Goal: Task Accomplishment & Management: Manage account settings

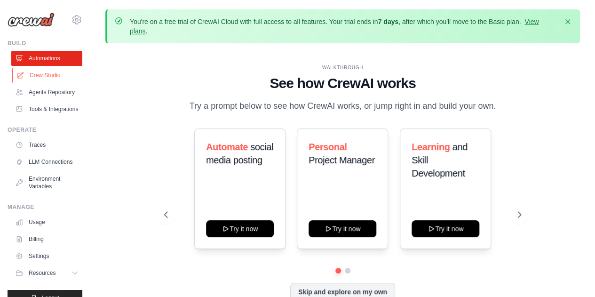
click at [40, 76] on link "Crew Studio" at bounding box center [47, 75] width 71 height 15
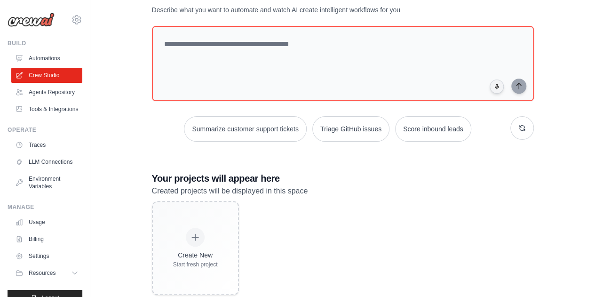
scroll to position [98, 0]
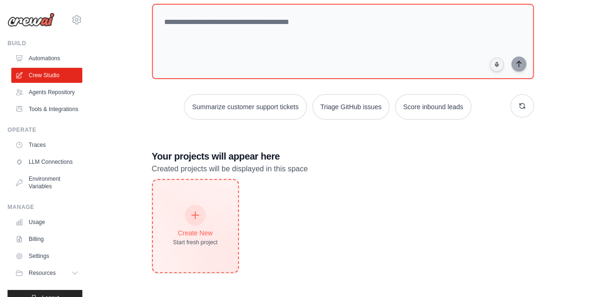
click at [195, 213] on icon at bounding box center [195, 215] width 7 height 7
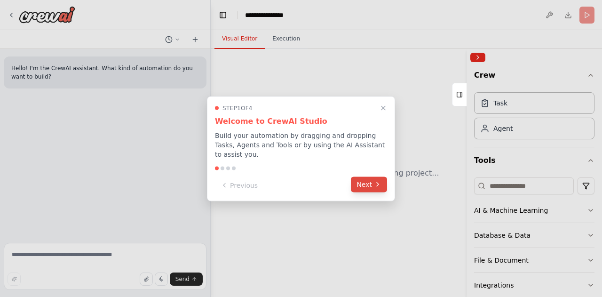
click at [381, 182] on button "Next" at bounding box center [369, 184] width 36 height 16
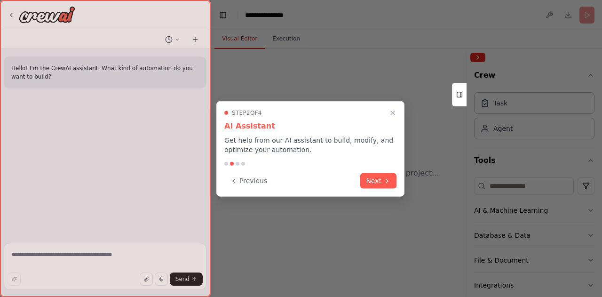
click at [381, 182] on button "Next" at bounding box center [378, 181] width 36 height 16
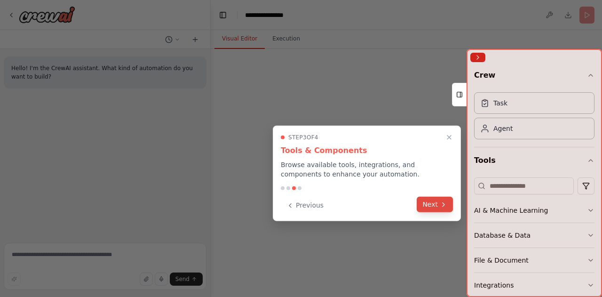
click at [439, 197] on button "Next" at bounding box center [435, 205] width 36 height 16
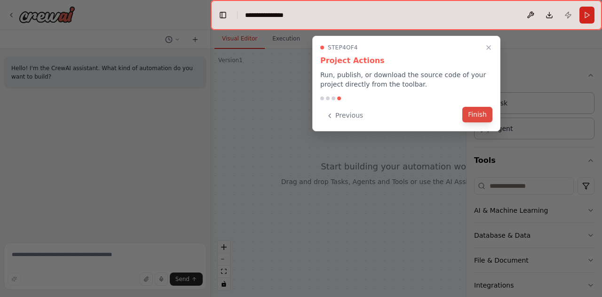
click at [483, 113] on button "Finish" at bounding box center [477, 115] width 30 height 16
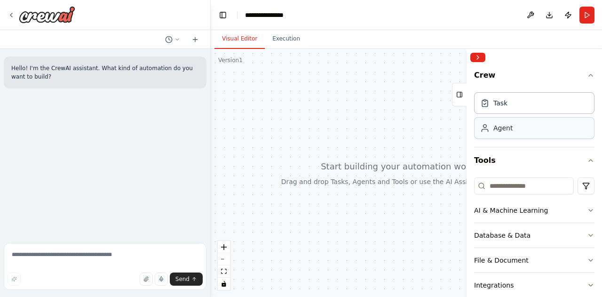
click at [527, 133] on div "Agent" at bounding box center [534, 128] width 120 height 22
click at [515, 106] on div "Task" at bounding box center [534, 103] width 120 height 22
click at [478, 55] on button "Collapse right sidebar" at bounding box center [477, 57] width 15 height 9
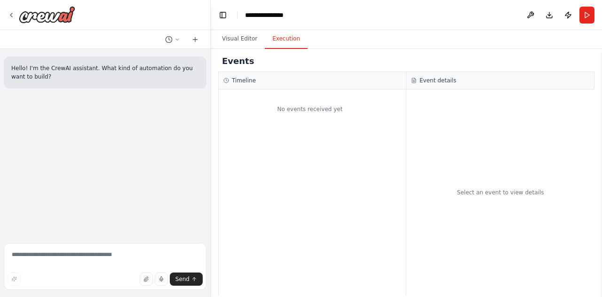
click at [281, 44] on button "Execution" at bounding box center [286, 39] width 43 height 20
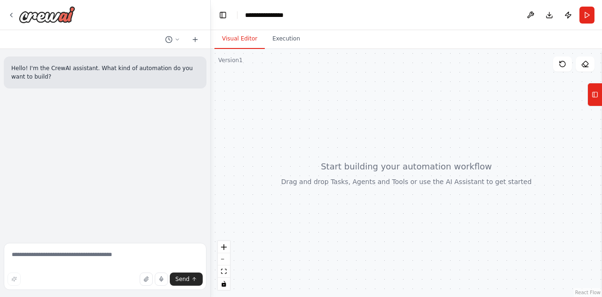
click at [244, 41] on button "Visual Editor" at bounding box center [239, 39] width 50 height 20
click at [99, 265] on textarea at bounding box center [105, 266] width 203 height 47
click at [176, 39] on icon at bounding box center [177, 39] width 3 height 1
click at [146, 61] on span "Untitled" at bounding box center [137, 59] width 70 height 8
click at [197, 39] on icon at bounding box center [195, 40] width 8 height 8
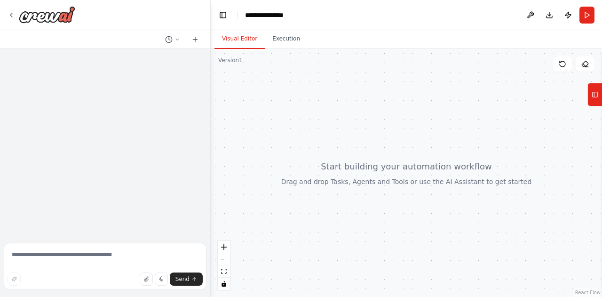
click at [124, 90] on div at bounding box center [105, 144] width 210 height 190
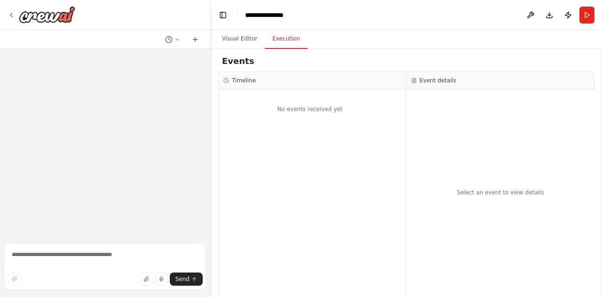
click at [288, 42] on button "Execution" at bounding box center [286, 39] width 43 height 20
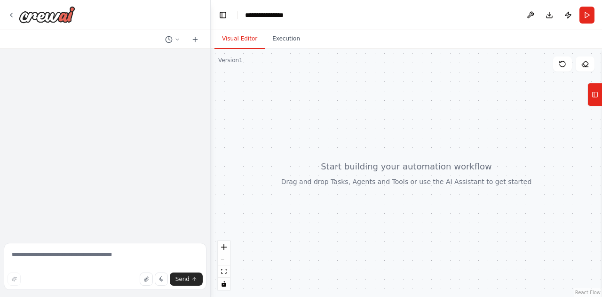
click at [237, 44] on button "Visual Editor" at bounding box center [239, 39] width 50 height 20
click at [228, 248] on button "zoom in" at bounding box center [224, 247] width 12 height 12
click at [363, 83] on div at bounding box center [406, 173] width 391 height 248
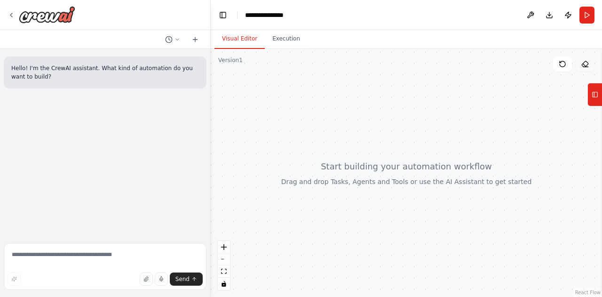
click at [586, 67] on icon at bounding box center [585, 64] width 8 height 8
click at [599, 99] on button "Tools" at bounding box center [594, 95] width 15 height 24
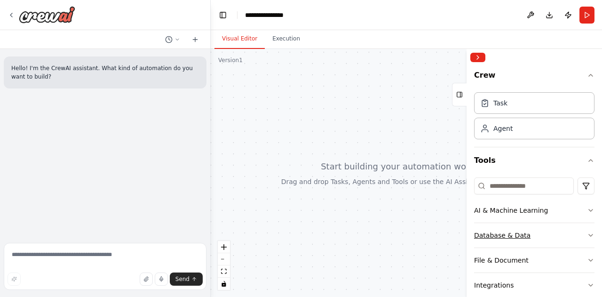
click at [509, 228] on button "Database & Data" at bounding box center [534, 235] width 120 height 24
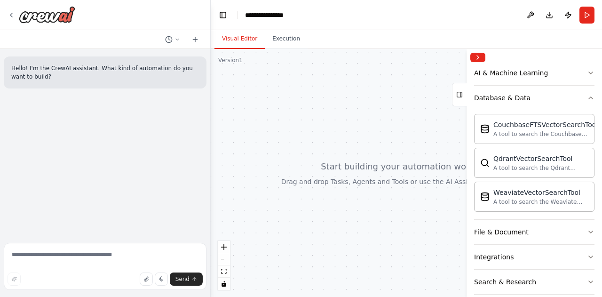
scroll to position [135, 0]
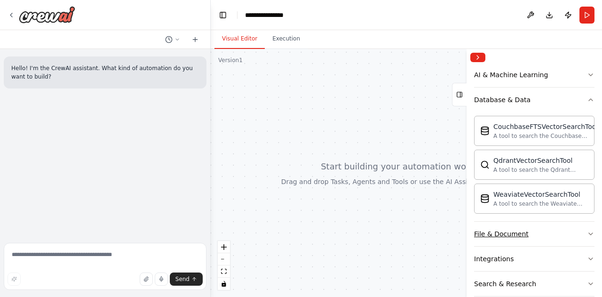
click at [521, 229] on div "File & Document" at bounding box center [501, 233] width 55 height 9
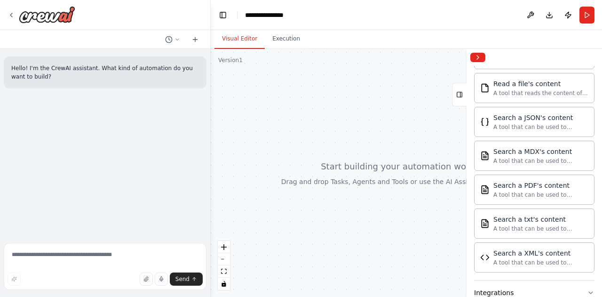
scroll to position [387, 0]
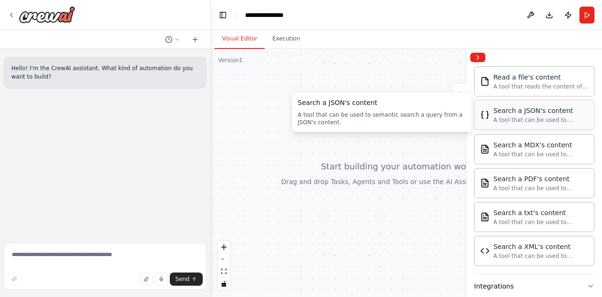
click at [523, 116] on div "A tool that can be used to semantic search a query from a JSON's content." at bounding box center [540, 120] width 95 height 8
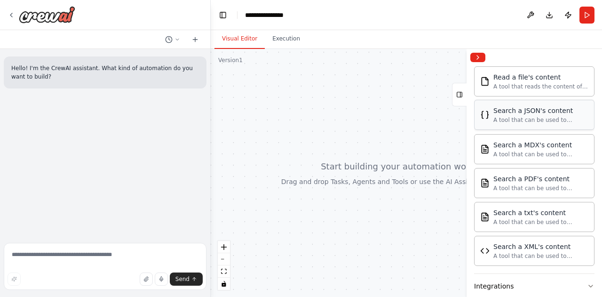
click at [523, 116] on div "A tool that can be used to semantic search a query from a JSON's content." at bounding box center [540, 120] width 95 height 8
click at [501, 112] on div "Search a JSON's content A tool that can be used to semantic search a query from…" at bounding box center [540, 115] width 95 height 18
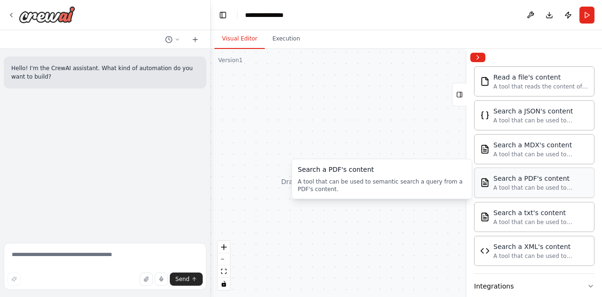
click at [521, 184] on div "A tool that can be used to semantic search a query from a PDF's content." at bounding box center [540, 188] width 95 height 8
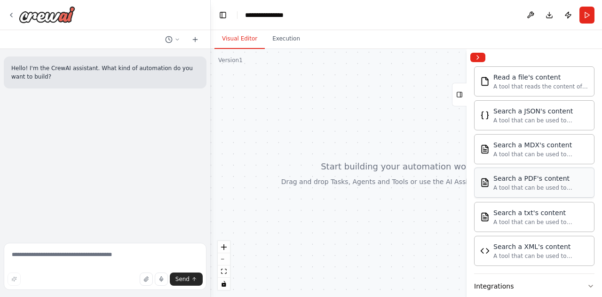
click at [506, 174] on div "Search a PDF's content" at bounding box center [540, 178] width 95 height 9
click at [479, 57] on button "Collapse right sidebar" at bounding box center [477, 57] width 15 height 9
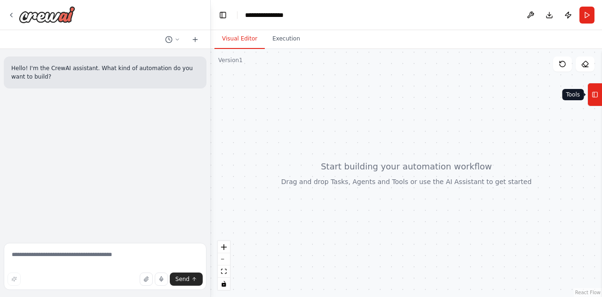
click at [594, 100] on icon at bounding box center [595, 94] width 7 height 15
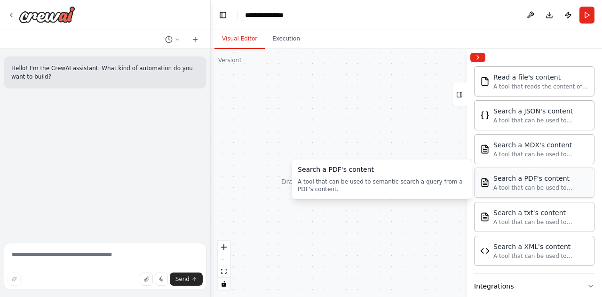
click at [527, 184] on div "A tool that can be used to semantic search a query from a PDF's content." at bounding box center [540, 188] width 95 height 8
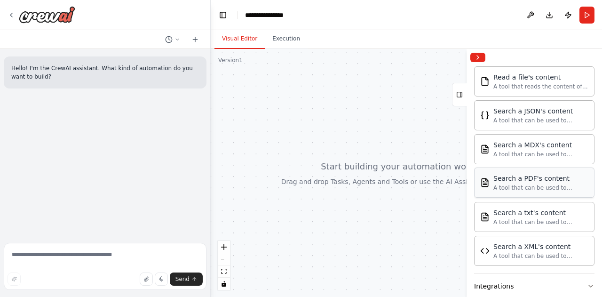
click at [527, 184] on div "A tool that can be used to semantic search a query from a PDF's content." at bounding box center [540, 188] width 95 height 8
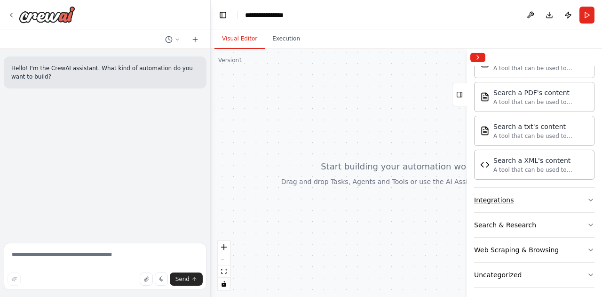
click at [514, 196] on button "Integrations" at bounding box center [534, 200] width 120 height 24
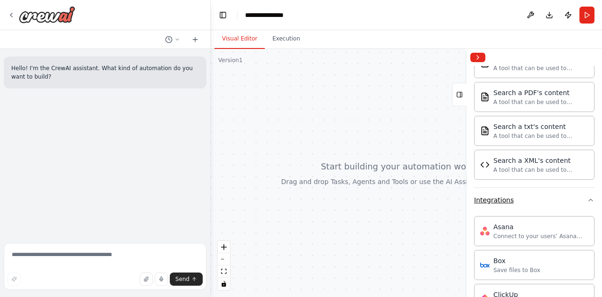
click at [514, 196] on button "Integrations" at bounding box center [534, 200] width 120 height 24
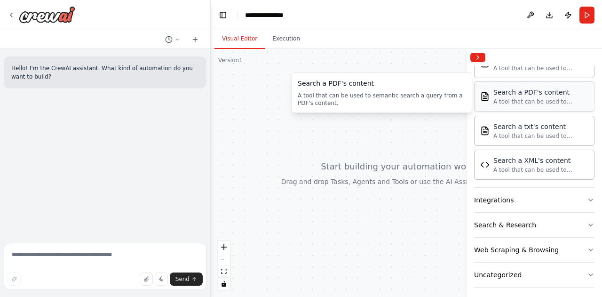
click at [515, 87] on div "Search a PDF's content" at bounding box center [540, 91] width 95 height 9
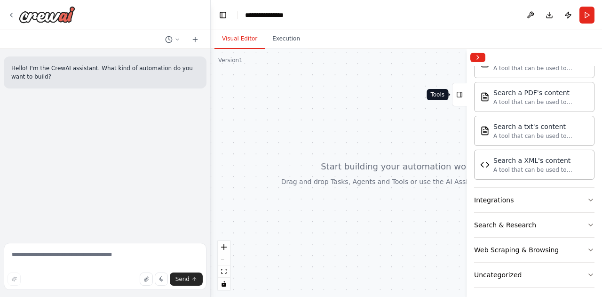
click at [460, 95] on icon at bounding box center [460, 94] width 0 height 5
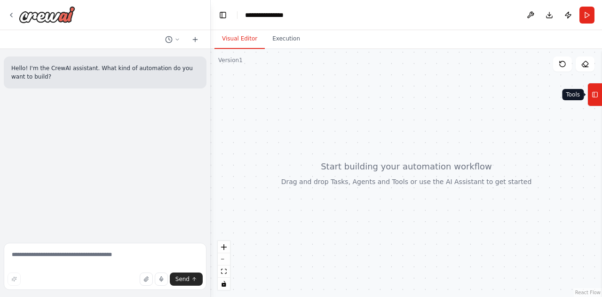
click at [600, 104] on button "Tools" at bounding box center [594, 95] width 15 height 24
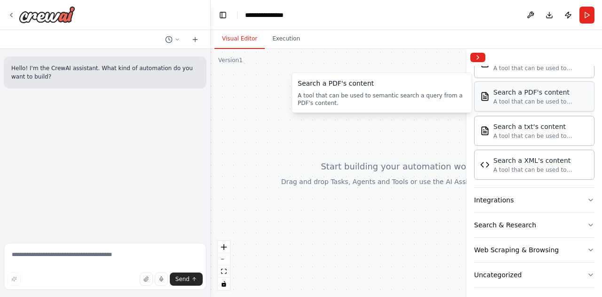
click at [528, 98] on div "A tool that can be used to semantic search a query from a PDF's content." at bounding box center [540, 102] width 95 height 8
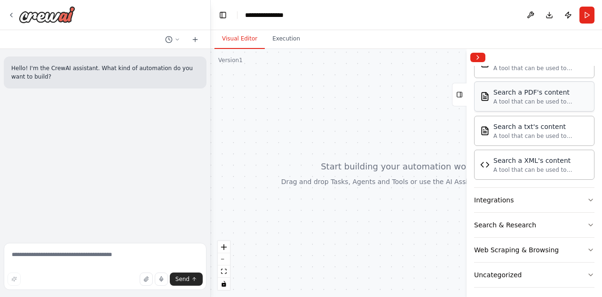
click at [528, 98] on div "A tool that can be used to semantic search a query from a PDF's content." at bounding box center [540, 102] width 95 height 8
click at [463, 95] on button "Tools" at bounding box center [459, 95] width 15 height 24
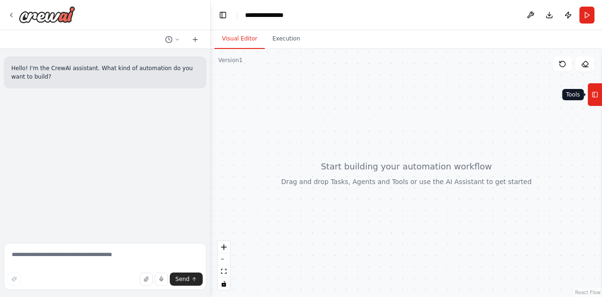
click at [595, 91] on icon at bounding box center [595, 94] width 7 height 15
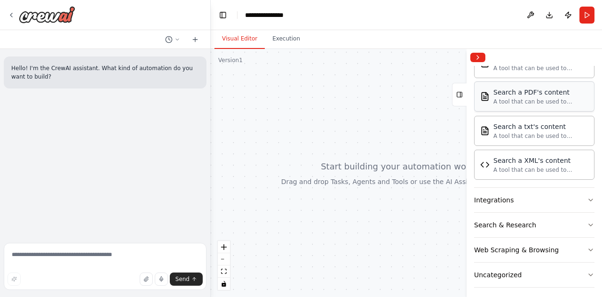
click at [522, 91] on div "Search a PDF's content" at bounding box center [540, 91] width 95 height 9
click at [515, 98] on div "A tool that can be used to semantic search a query from a PDF's content." at bounding box center [540, 102] width 95 height 8
click at [513, 247] on div "Web Scraping & Browsing" at bounding box center [516, 249] width 85 height 9
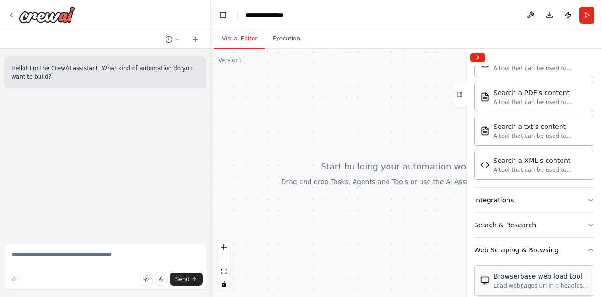
click at [540, 276] on div "Browserbase web load tool Load webpages url in a headless browser using Browser…" at bounding box center [540, 280] width 95 height 18
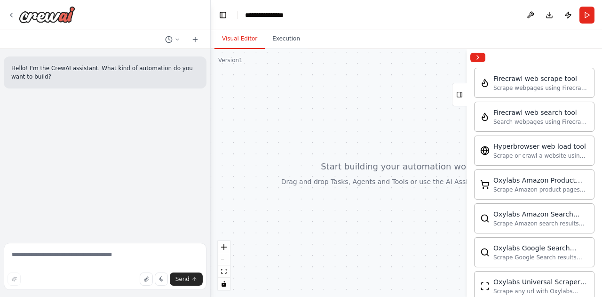
scroll to position [758, 0]
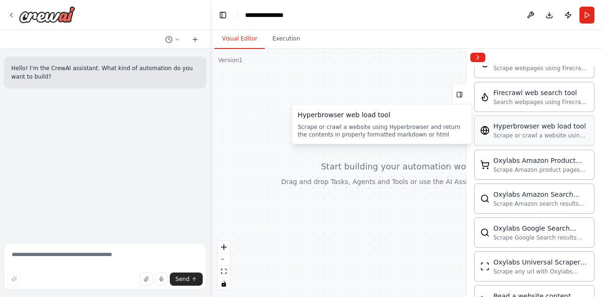
click at [522, 132] on div "Scrape or crawl a website using Hyperbrowser and return the contents in properl…" at bounding box center [540, 136] width 95 height 8
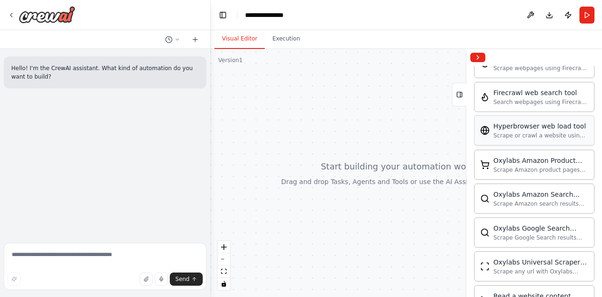
click at [522, 132] on div "Scrape or crawl a website using Hyperbrowser and return the contents in properl…" at bounding box center [540, 136] width 95 height 8
click at [512, 98] on div "Search webpages using Firecrawl and return the results" at bounding box center [540, 102] width 95 height 8
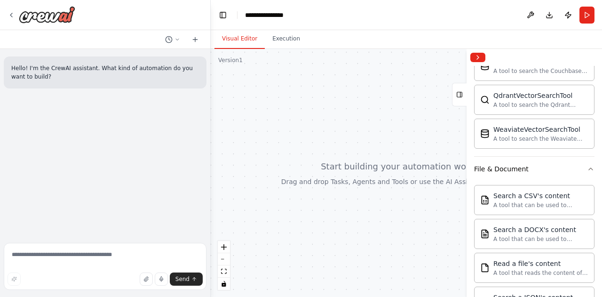
scroll to position [124, 0]
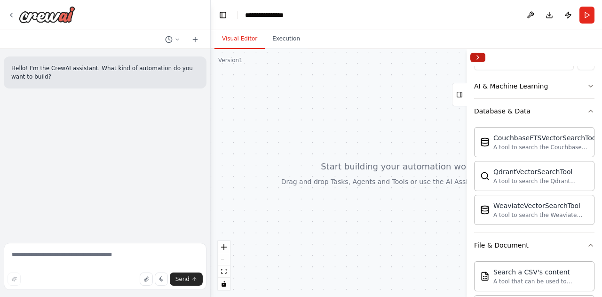
click at [478, 56] on button "Collapse right sidebar" at bounding box center [477, 57] width 15 height 9
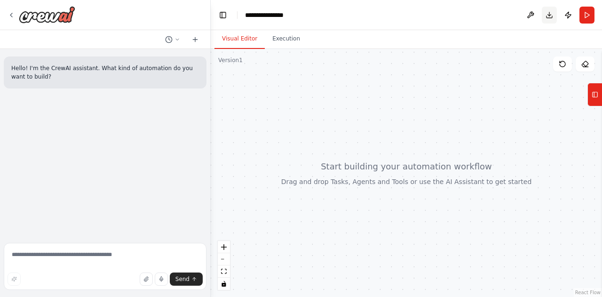
click at [555, 14] on button "Download" at bounding box center [549, 15] width 15 height 17
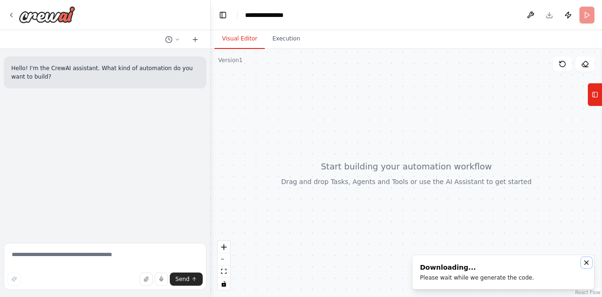
click at [589, 262] on icon "Notifications (F8)" at bounding box center [587, 263] width 8 height 8
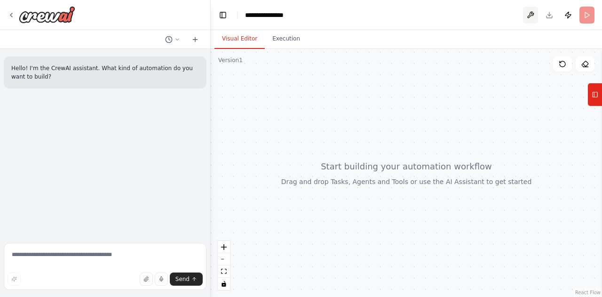
click at [530, 14] on button at bounding box center [530, 15] width 15 height 17
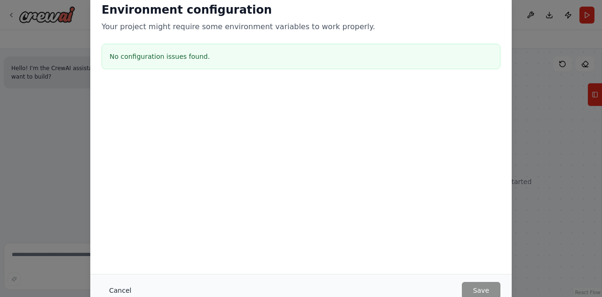
click at [121, 291] on button "Cancel" at bounding box center [120, 290] width 37 height 17
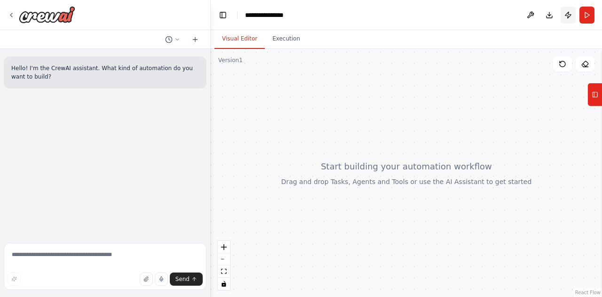
click at [569, 18] on button "Publish" at bounding box center [568, 15] width 15 height 17
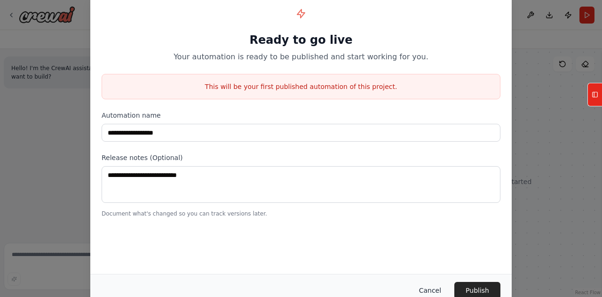
click at [426, 292] on button "Cancel" at bounding box center [429, 290] width 37 height 17
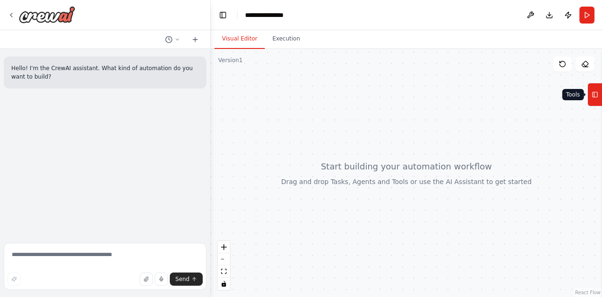
click at [594, 90] on icon at bounding box center [595, 94] width 7 height 15
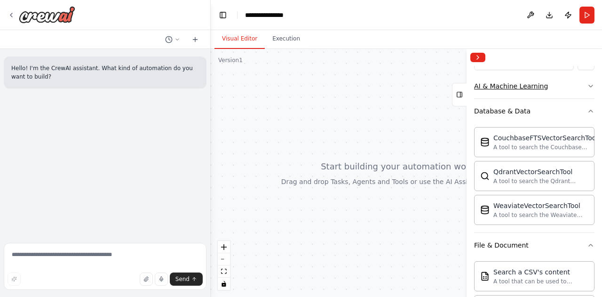
click at [535, 88] on div "AI & Machine Learning" at bounding box center [511, 85] width 74 height 9
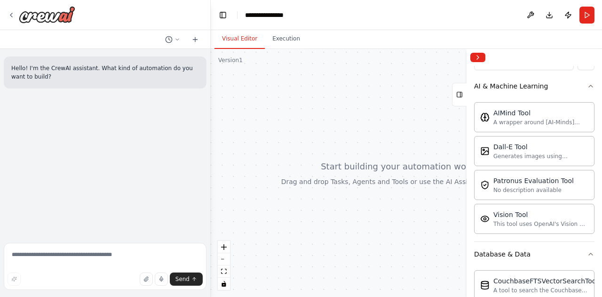
scroll to position [326, 0]
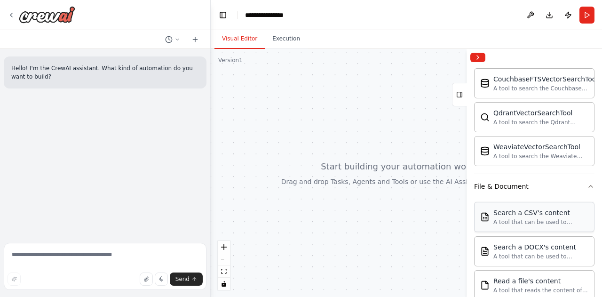
click at [513, 208] on div "Search a CSV's content" at bounding box center [540, 212] width 95 height 9
click at [275, 15] on div "**********" at bounding box center [268, 14] width 47 height 9
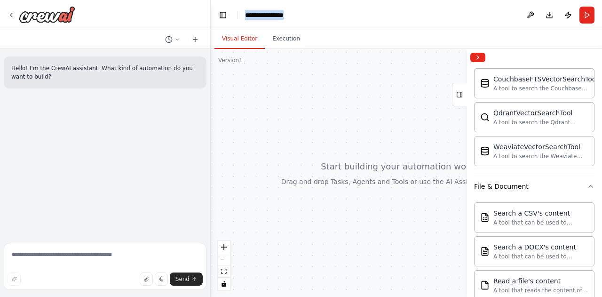
drag, startPoint x: 291, startPoint y: 16, endPoint x: 235, endPoint y: 20, distance: 56.2
click at [235, 20] on header "**********" at bounding box center [406, 15] width 391 height 30
click at [312, 14] on div "******" at bounding box center [292, 14] width 94 height 9
click at [562, 45] on div "Visual Editor Execution" at bounding box center [406, 39] width 391 height 19
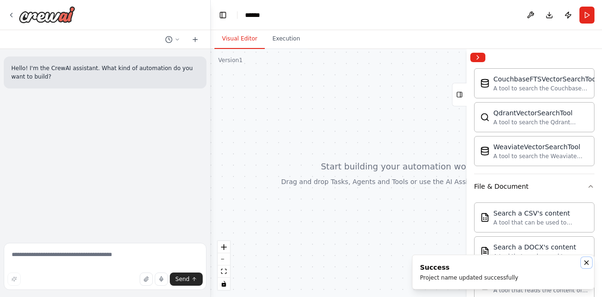
click at [584, 260] on icon "Notifications (F8)" at bounding box center [587, 263] width 8 height 8
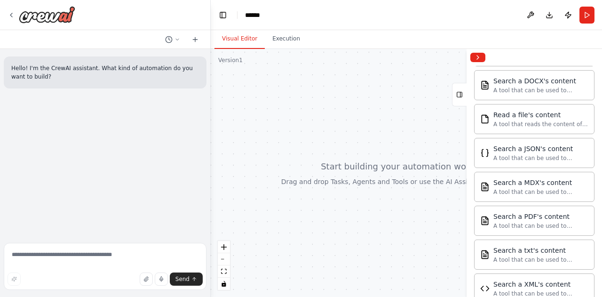
scroll to position [539, 0]
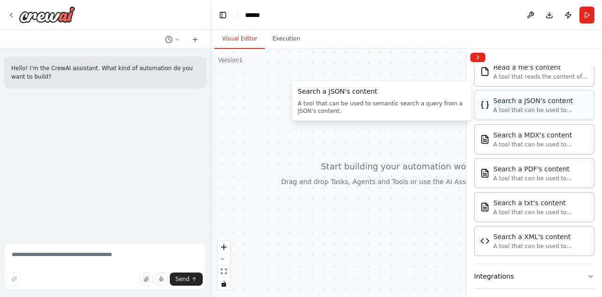
click at [516, 111] on div "Search a JSON's content A tool that can be used to semantic search a query from…" at bounding box center [534, 105] width 120 height 30
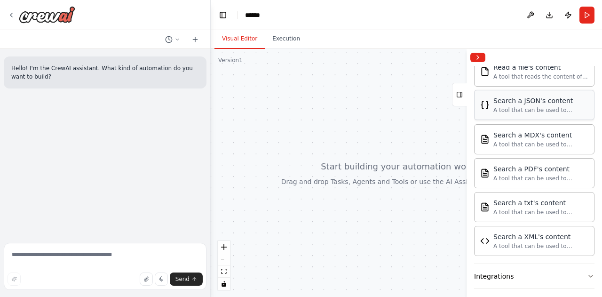
click at [516, 111] on div "Search a JSON's content A tool that can be used to semantic search a query from…" at bounding box center [534, 105] width 120 height 30
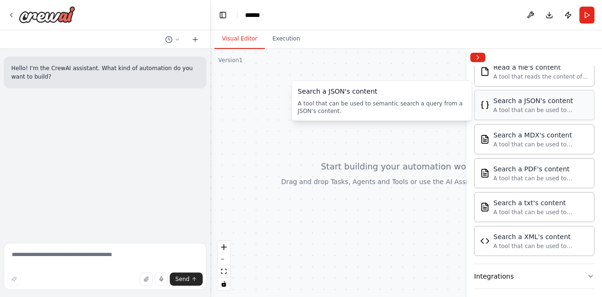
click at [532, 107] on div "A tool that can be used to semantic search a query from a JSON's content." at bounding box center [540, 110] width 95 height 8
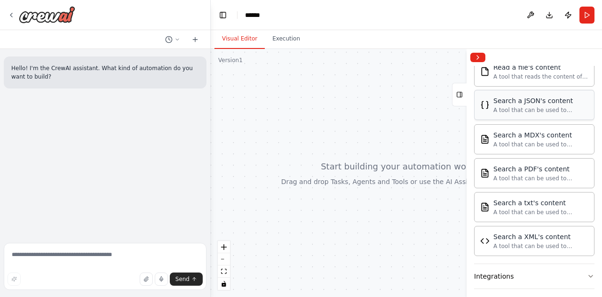
click at [532, 107] on div "A tool that can be used to semantic search a query from a JSON's content." at bounding box center [540, 110] width 95 height 8
click at [228, 246] on button "zoom in" at bounding box center [224, 247] width 12 height 12
click at [96, 269] on textarea at bounding box center [105, 266] width 203 height 47
click at [178, 40] on icon at bounding box center [177, 40] width 6 height 6
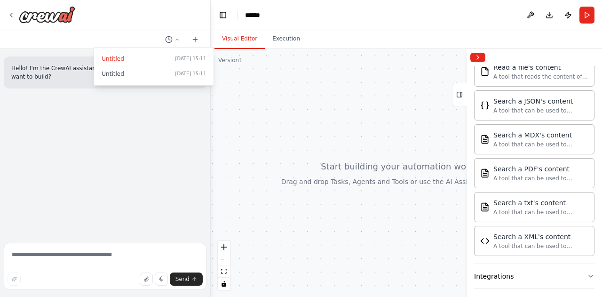
click at [120, 36] on div at bounding box center [105, 148] width 211 height 297
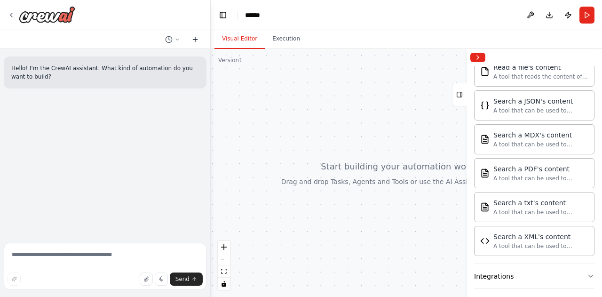
click at [197, 37] on icon at bounding box center [195, 40] width 8 height 8
click at [225, 19] on button "Toggle Left Sidebar" at bounding box center [222, 14] width 13 height 13
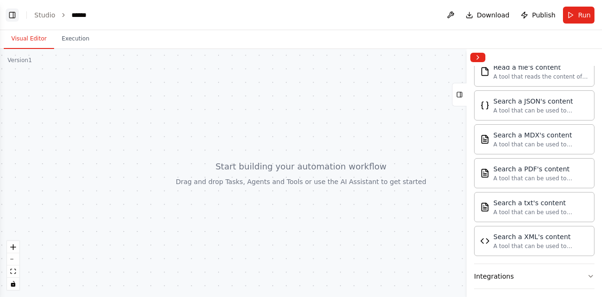
click at [9, 18] on button "Toggle Left Sidebar" at bounding box center [12, 14] width 13 height 13
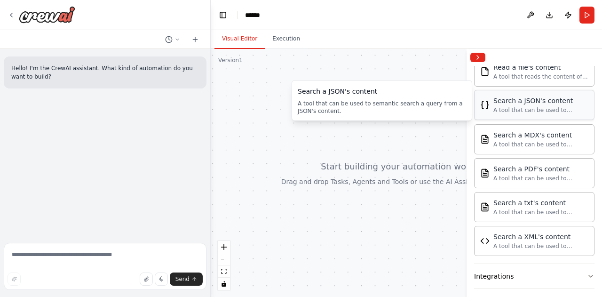
click at [529, 106] on div "A tool that can be used to semantic search a query from a JSON's content." at bounding box center [540, 110] width 95 height 8
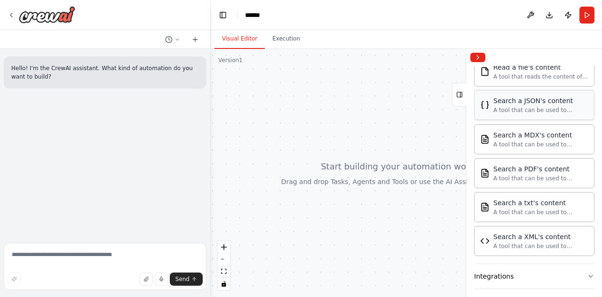
click at [529, 106] on div "A tool that can be used to semantic search a query from a JSON's content." at bounding box center [540, 110] width 95 height 8
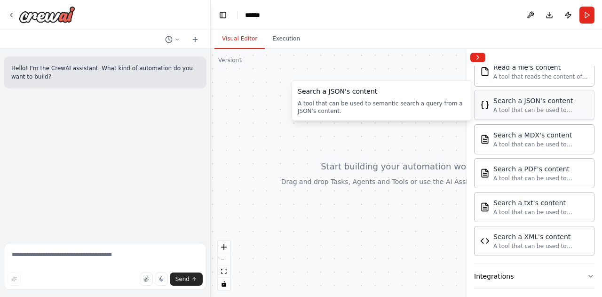
click at [497, 106] on div "A tool that can be used to semantic search a query from a JSON's content." at bounding box center [540, 110] width 95 height 8
click at [522, 107] on div "A tool that can be used to semantic search a query from a JSON's content." at bounding box center [540, 110] width 95 height 8
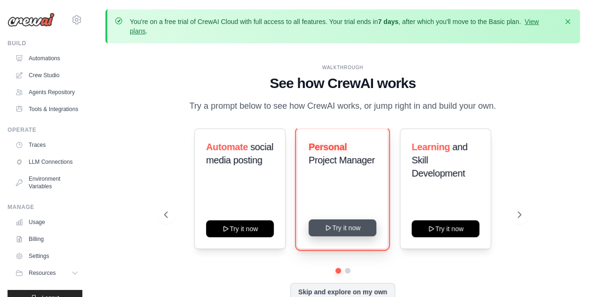
click at [352, 229] on button "Try it now" at bounding box center [342, 227] width 68 height 17
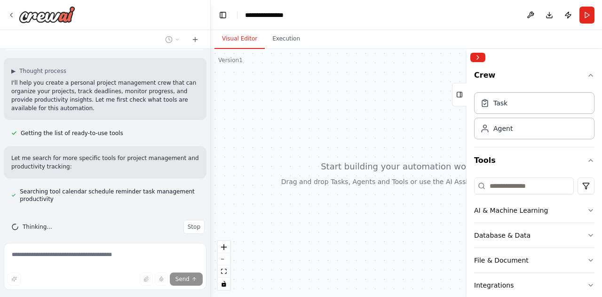
scroll to position [74, 0]
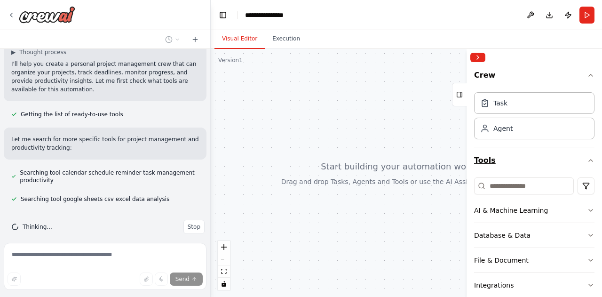
click at [587, 162] on icon "button" at bounding box center [591, 161] width 8 height 8
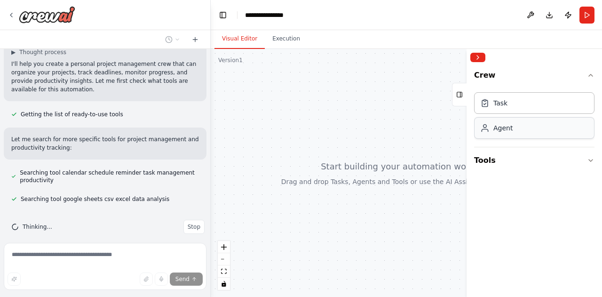
scroll to position [93, 0]
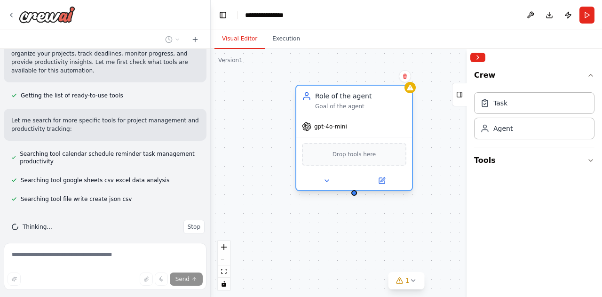
drag, startPoint x: 425, startPoint y: 162, endPoint x: 326, endPoint y: 111, distance: 111.1
click at [326, 111] on div "Role of the agent Goal of the agent gpt-4o-mini Drop tools here" at bounding box center [354, 138] width 118 height 106
click at [492, 158] on button "Tools" at bounding box center [534, 160] width 120 height 26
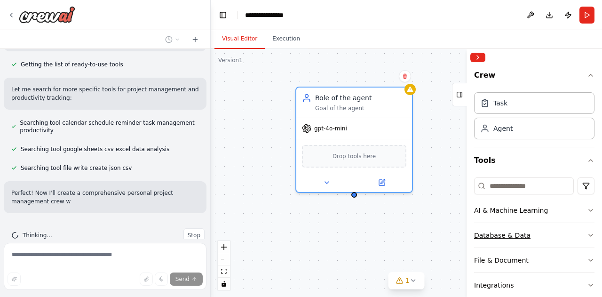
scroll to position [132, 0]
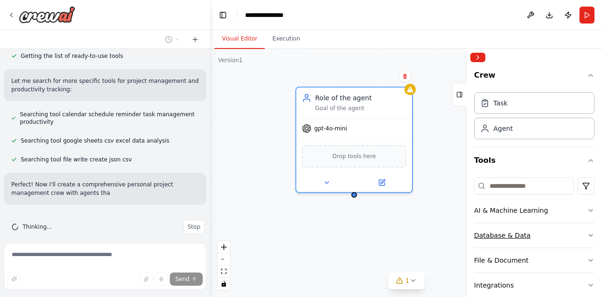
click at [519, 236] on div "Database & Data" at bounding box center [502, 234] width 56 height 9
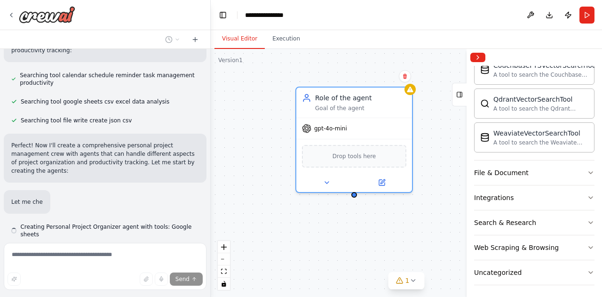
scroll to position [199, 0]
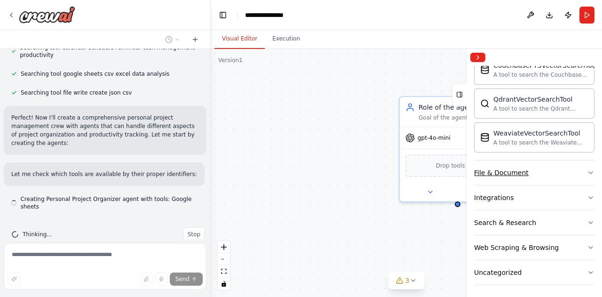
click at [500, 169] on div "File & Document" at bounding box center [501, 172] width 55 height 9
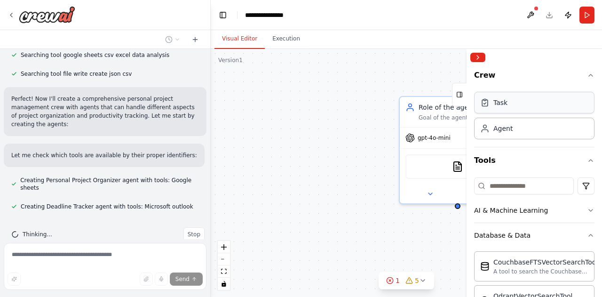
scroll to position [237, 0]
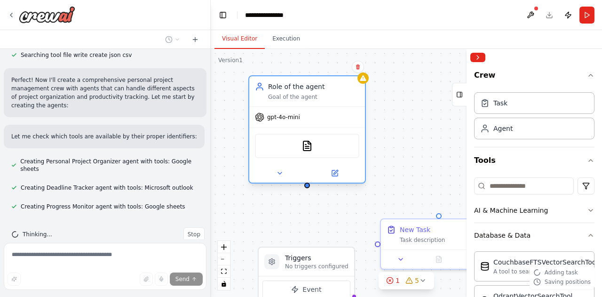
drag, startPoint x: 430, startPoint y: 129, endPoint x: 279, endPoint y: 111, distance: 151.9
click at [279, 111] on div "gpt-4o-mini" at bounding box center [307, 117] width 116 height 21
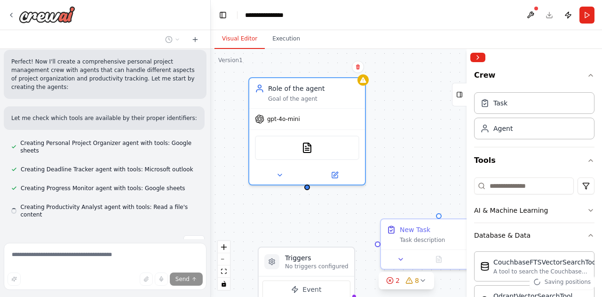
scroll to position [255, 0]
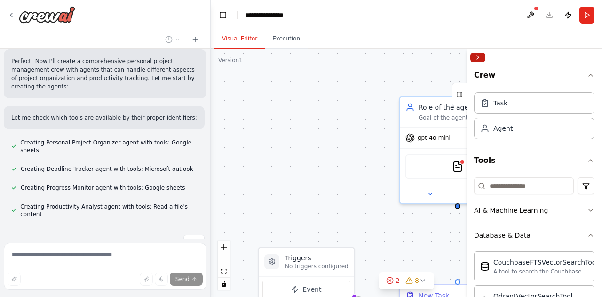
click at [479, 55] on button "Collapse right sidebar" at bounding box center [477, 57] width 15 height 9
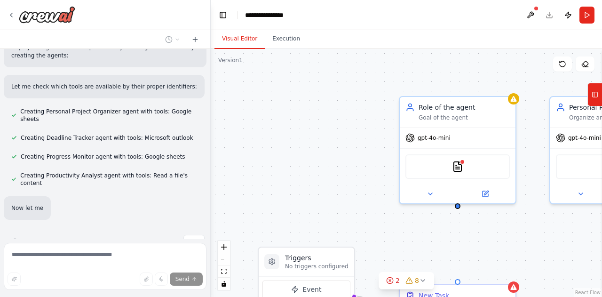
scroll to position [305, 0]
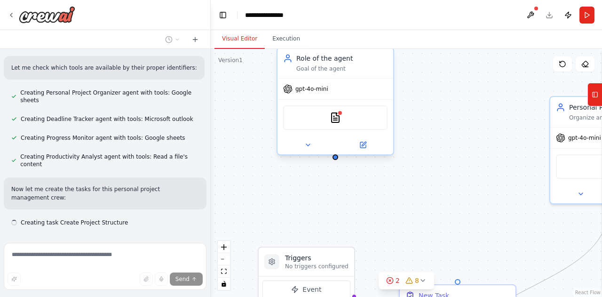
drag, startPoint x: 475, startPoint y: 138, endPoint x: 351, endPoint y: 86, distance: 134.7
click at [351, 86] on div "gpt-4o-mini" at bounding box center [335, 89] width 116 height 21
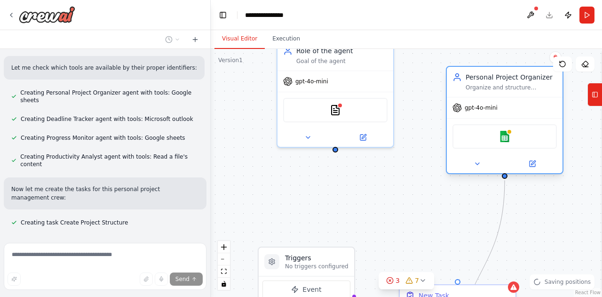
drag, startPoint x: 570, startPoint y: 151, endPoint x: 463, endPoint y: 125, distance: 110.9
click at [463, 125] on div "Google sheets" at bounding box center [505, 136] width 116 height 36
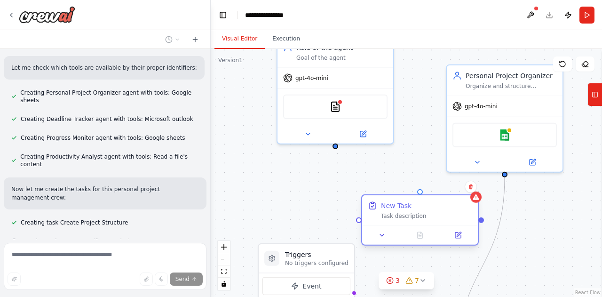
scroll to position [324, 0]
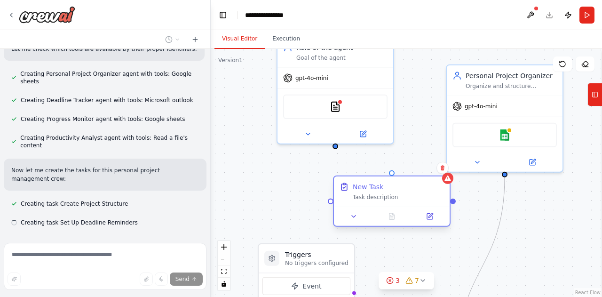
drag, startPoint x: 469, startPoint y: 287, endPoint x: 405, endPoint y: 177, distance: 127.5
click at [405, 177] on div "New Task Task description" at bounding box center [392, 191] width 116 height 30
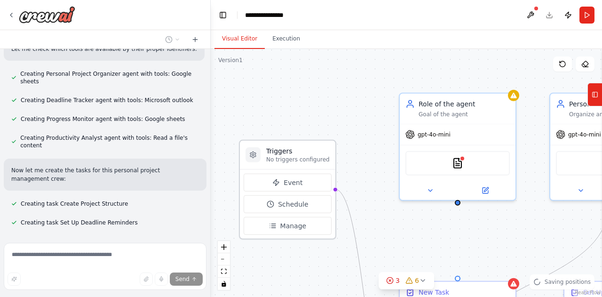
drag, startPoint x: 311, startPoint y: 266, endPoint x: 293, endPoint y: 157, distance: 110.6
click at [293, 157] on p "No triggers configured" at bounding box center [297, 160] width 63 height 8
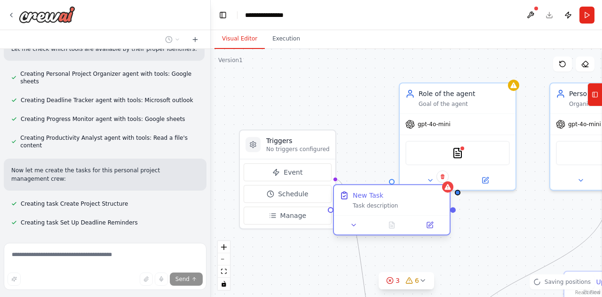
drag, startPoint x: 454, startPoint y: 291, endPoint x: 385, endPoint y: 199, distance: 115.5
click at [385, 199] on div "New Task" at bounding box center [398, 194] width 91 height 9
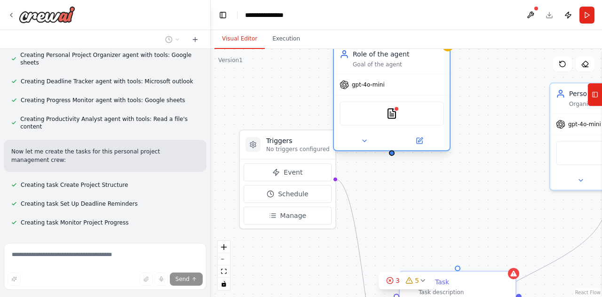
drag, startPoint x: 462, startPoint y: 115, endPoint x: 380, endPoint y: 82, distance: 88.2
click at [380, 82] on div "Role of the agent Goal of the agent gpt-4o-mini PDFSearchTool" at bounding box center [392, 97] width 118 height 108
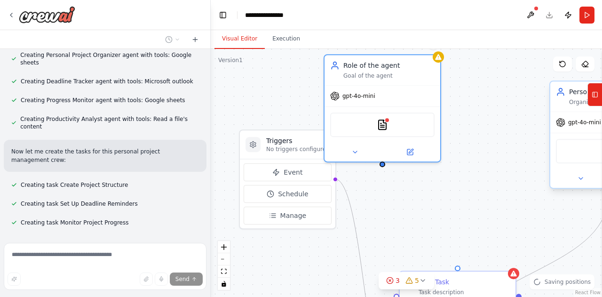
drag, startPoint x: 600, startPoint y: 128, endPoint x: 592, endPoint y: 120, distance: 11.0
click at [592, 120] on div "Create a crew that helps organize your personal projects, sets reminders for im…" at bounding box center [301, 148] width 602 height 297
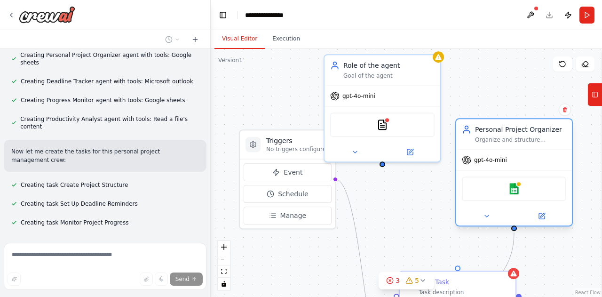
drag, startPoint x: 570, startPoint y: 108, endPoint x: 480, endPoint y: 144, distance: 97.7
click at [480, 144] on div "Personal Project Organizer Organize and structure personal projects by breaking…" at bounding box center [514, 134] width 116 height 30
click at [563, 113] on button at bounding box center [565, 109] width 12 height 12
click at [564, 111] on icon at bounding box center [565, 110] width 6 height 6
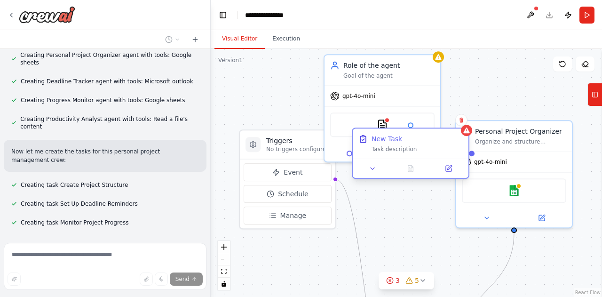
drag, startPoint x: 461, startPoint y: 282, endPoint x: 405, endPoint y: 138, distance: 154.2
click at [405, 138] on div "New Task" at bounding box center [416, 138] width 91 height 9
click at [461, 123] on icon at bounding box center [461, 120] width 6 height 6
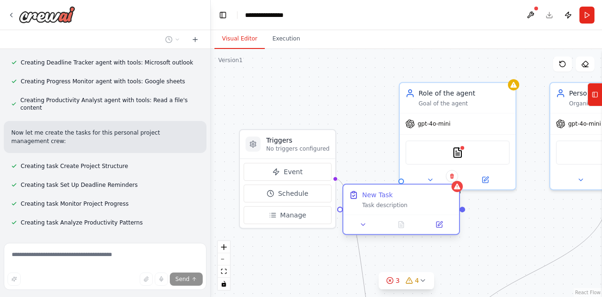
drag, startPoint x: 464, startPoint y: 280, endPoint x: 406, endPoint y: 190, distance: 107.0
click at [406, 190] on div "New Task" at bounding box center [407, 194] width 91 height 9
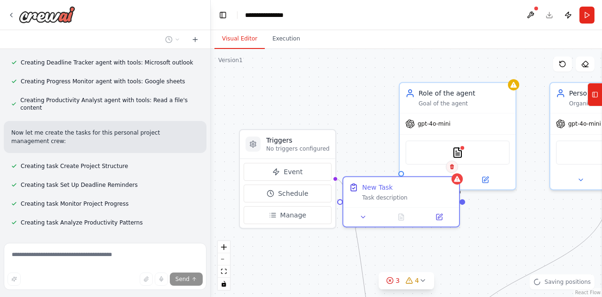
click at [453, 171] on button at bounding box center [452, 166] width 12 height 12
click at [435, 171] on button "Confirm" at bounding box center [425, 166] width 33 height 11
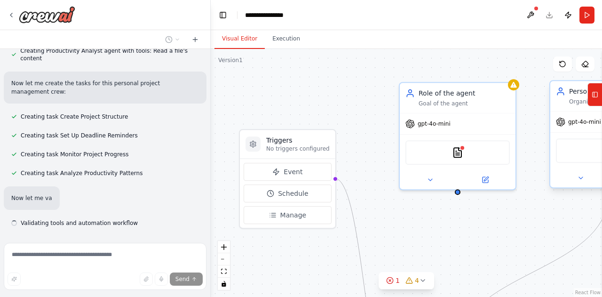
scroll to position [411, 0]
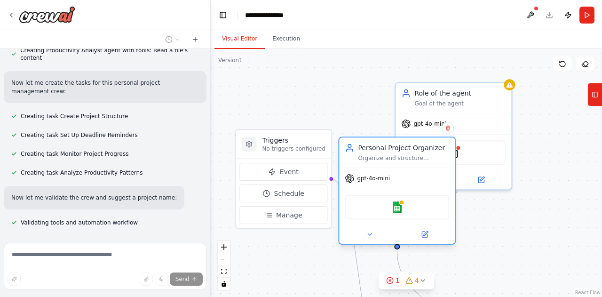
drag, startPoint x: 592, startPoint y: 156, endPoint x: 380, endPoint y: 213, distance: 219.7
click at [380, 213] on div "Google sheets" at bounding box center [397, 207] width 104 height 24
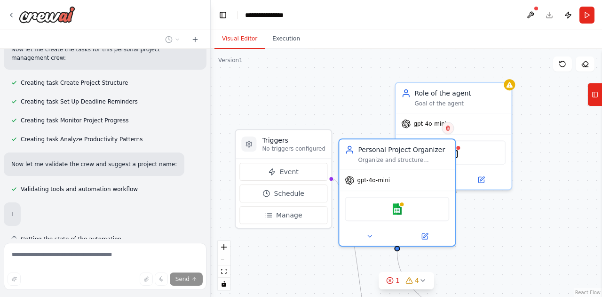
scroll to position [461, 0]
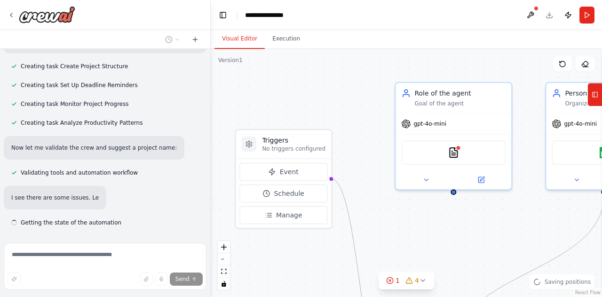
click at [450, 127] on div "gpt-4o-mini" at bounding box center [453, 123] width 116 height 21
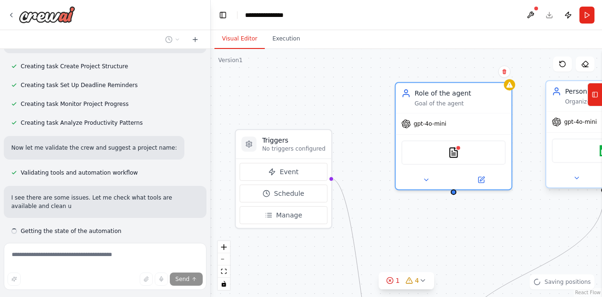
scroll to position [470, 0]
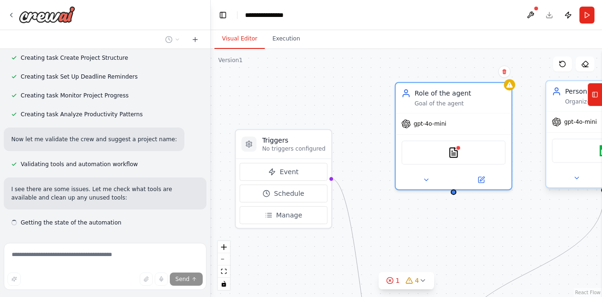
click at [573, 103] on div "Organize and structure personal projects by breaking them down into manageable …" at bounding box center [610, 102] width 91 height 8
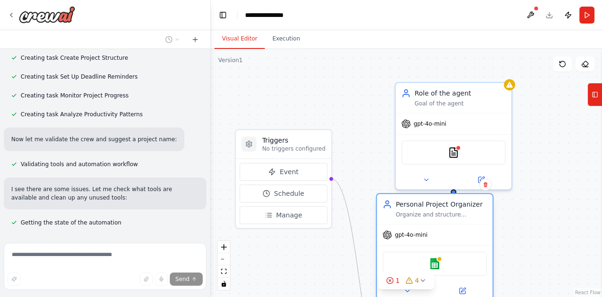
drag, startPoint x: 573, startPoint y: 103, endPoint x: 404, endPoint y: 222, distance: 206.5
click at [404, 222] on div "Personal Project Organizer Organize and structure personal projects by breaking…" at bounding box center [435, 209] width 116 height 30
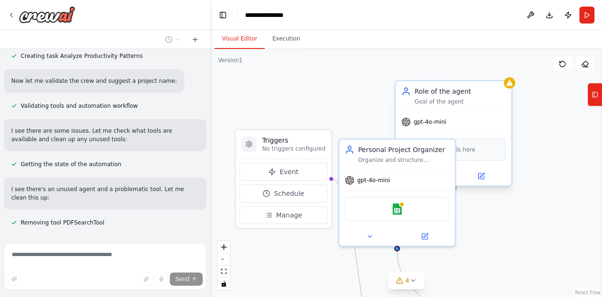
scroll to position [547, 0]
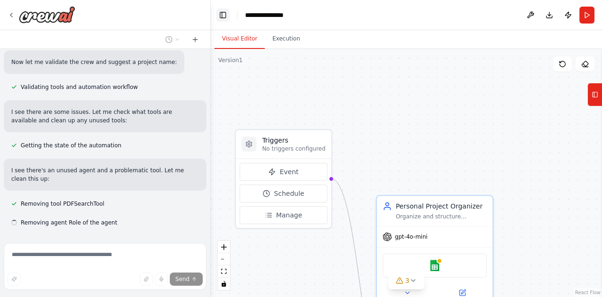
click at [218, 19] on button "Toggle Left Sidebar" at bounding box center [222, 14] width 13 height 13
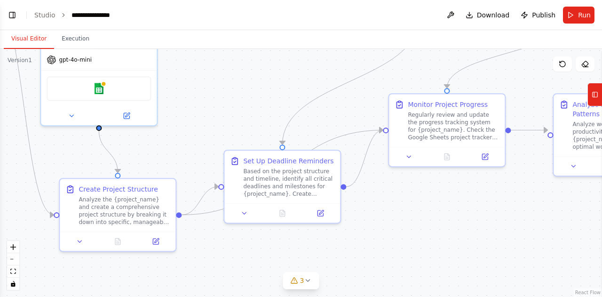
drag, startPoint x: 382, startPoint y: 198, endPoint x: 257, endPoint y: 21, distance: 216.6
click at [257, 21] on main "**********" at bounding box center [301, 148] width 602 height 297
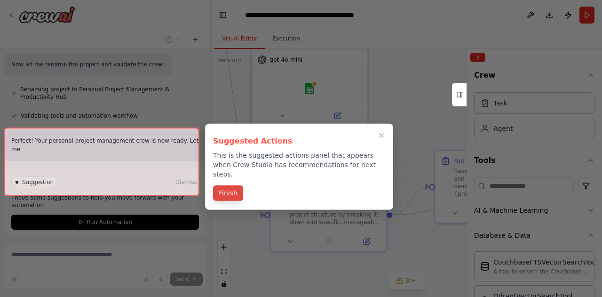
scroll to position [738, 0]
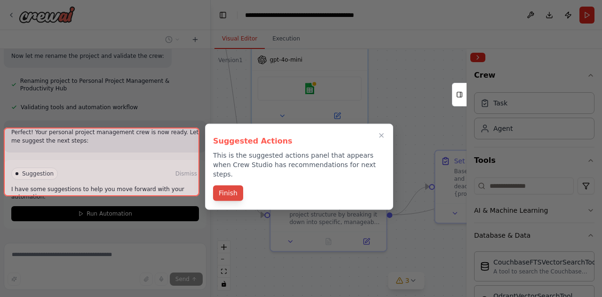
click at [240, 187] on button "Finish" at bounding box center [228, 193] width 30 height 16
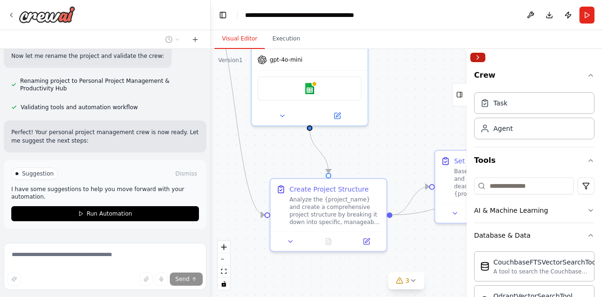
click at [479, 61] on button "Collapse right sidebar" at bounding box center [477, 57] width 15 height 9
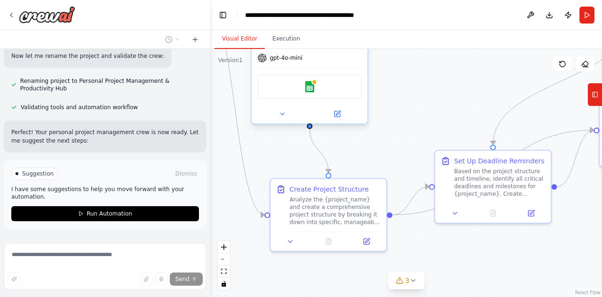
click at [277, 49] on div "gpt-4o-mini" at bounding box center [310, 57] width 116 height 21
click at [570, 16] on button "Publish" at bounding box center [568, 15] width 15 height 17
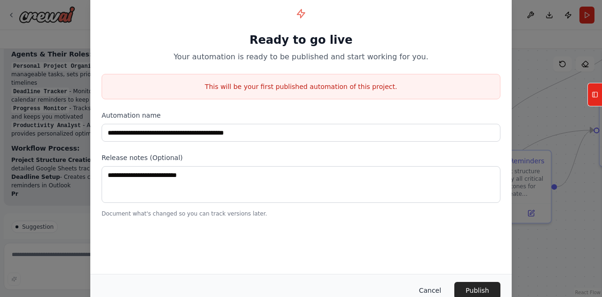
scroll to position [896, 0]
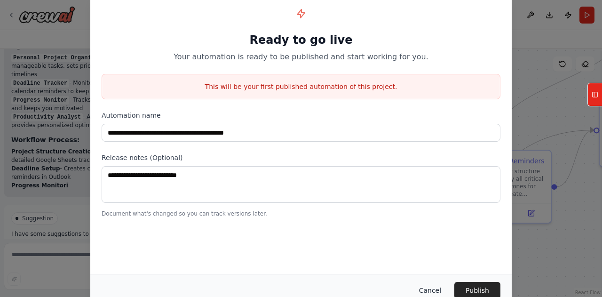
click at [432, 289] on button "Cancel" at bounding box center [429, 290] width 37 height 17
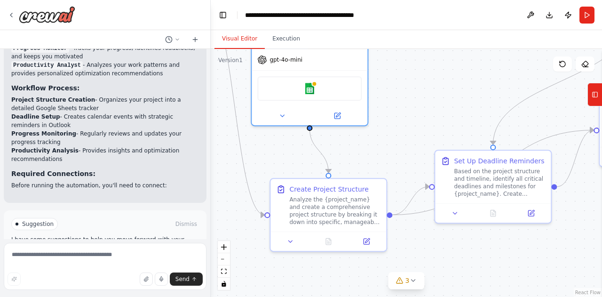
scroll to position [964, 0]
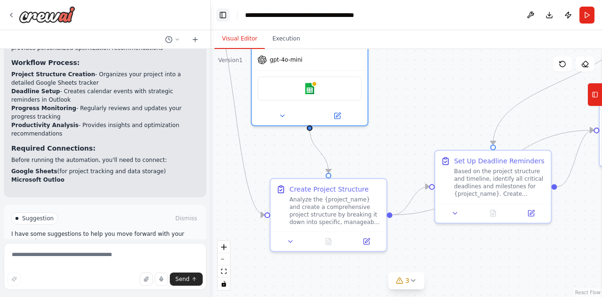
click at [223, 17] on button "Toggle Left Sidebar" at bounding box center [222, 14] width 13 height 13
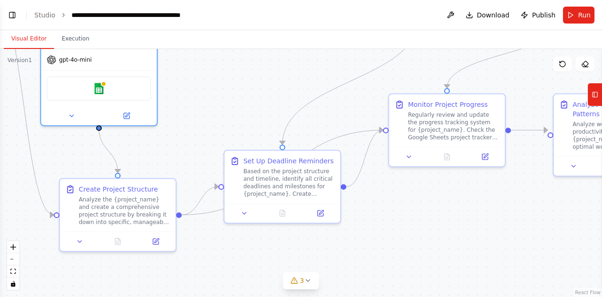
scroll to position [1011, 0]
click at [41, 18] on link "Studio" at bounding box center [44, 15] width 21 height 8
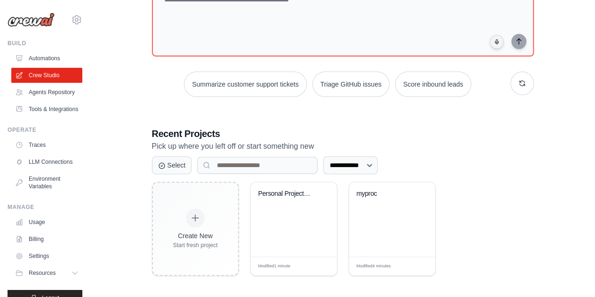
scroll to position [123, 0]
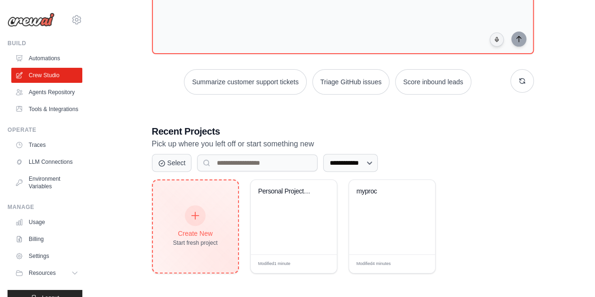
click at [191, 218] on icon at bounding box center [195, 215] width 10 height 10
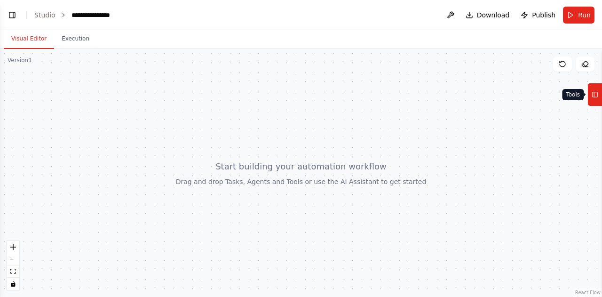
click at [597, 99] on icon at bounding box center [595, 94] width 7 height 15
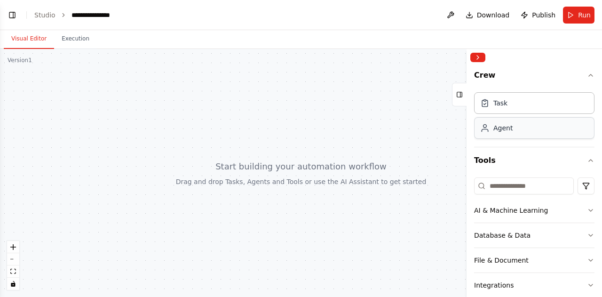
click at [508, 130] on div "Agent" at bounding box center [502, 127] width 19 height 9
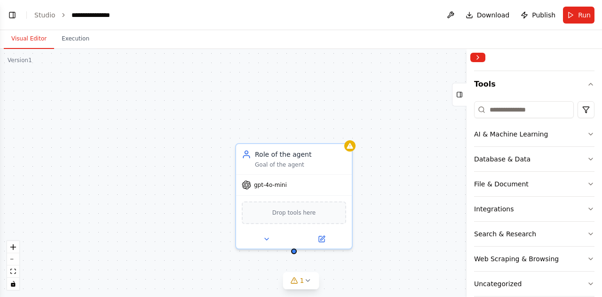
scroll to position [88, 0]
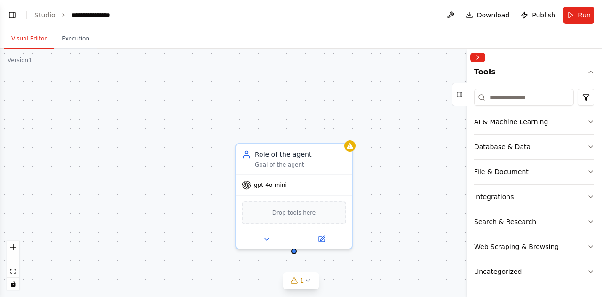
click at [506, 174] on div "File & Document" at bounding box center [501, 171] width 55 height 9
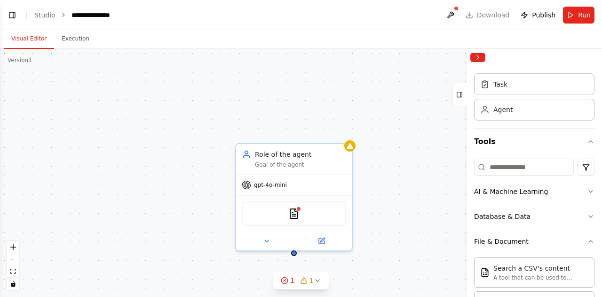
scroll to position [0, 0]
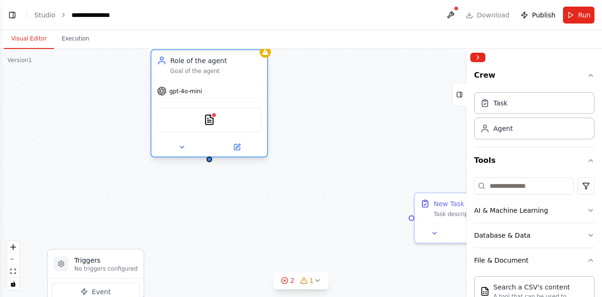
drag, startPoint x: 296, startPoint y: 159, endPoint x: 207, endPoint y: 64, distance: 130.4
click at [207, 67] on div "Goal of the agent" at bounding box center [215, 71] width 91 height 8
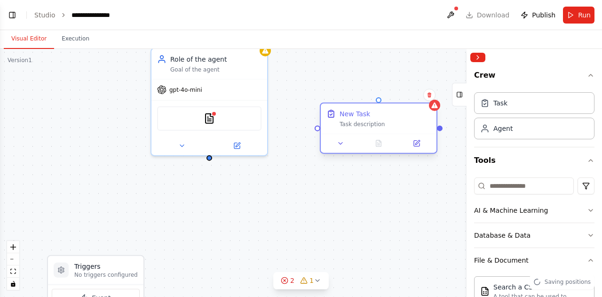
drag, startPoint x: 433, startPoint y: 217, endPoint x: 326, endPoint y: 122, distance: 143.2
click at [326, 122] on div "New Task Task description" at bounding box center [378, 118] width 104 height 19
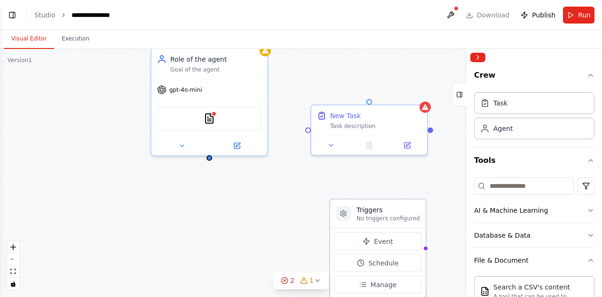
drag, startPoint x: 115, startPoint y: 274, endPoint x: 399, endPoint y: 214, distance: 290.1
click at [399, 214] on p "No triggers configured" at bounding box center [387, 218] width 63 height 8
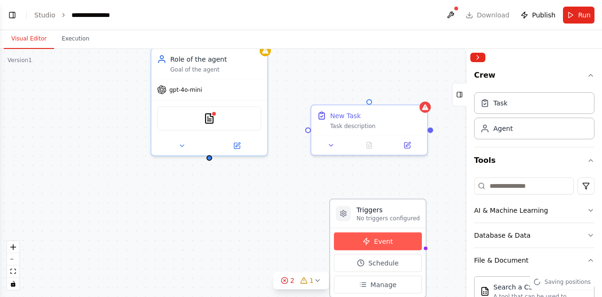
click at [386, 240] on span "Event" at bounding box center [383, 241] width 19 height 9
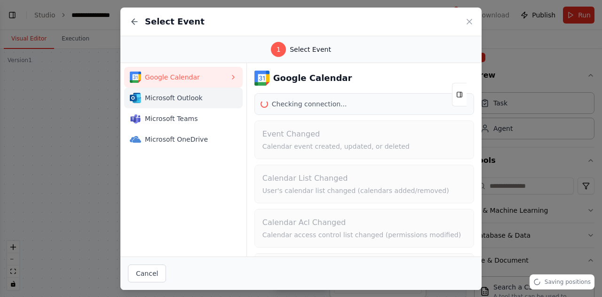
click at [174, 95] on span "Microsoft Outlook" at bounding box center [187, 97] width 85 height 9
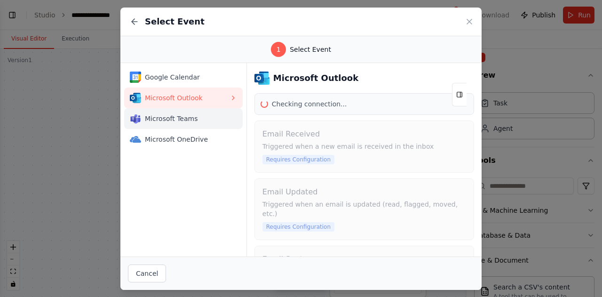
click at [176, 115] on span "Microsoft Teams" at bounding box center [187, 118] width 85 height 9
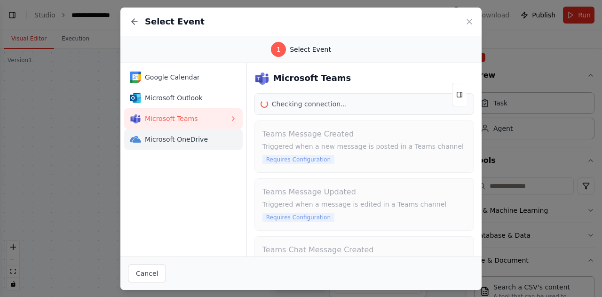
click at [187, 144] on button "Microsoft OneDrive" at bounding box center [183, 139] width 118 height 21
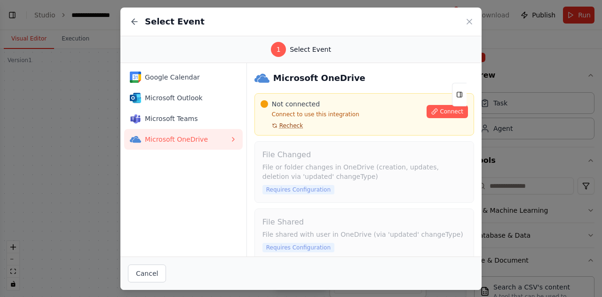
click at [292, 128] on span "Recheck" at bounding box center [291, 126] width 24 height 8
click at [170, 79] on span "Google Calendar" at bounding box center [187, 76] width 85 height 9
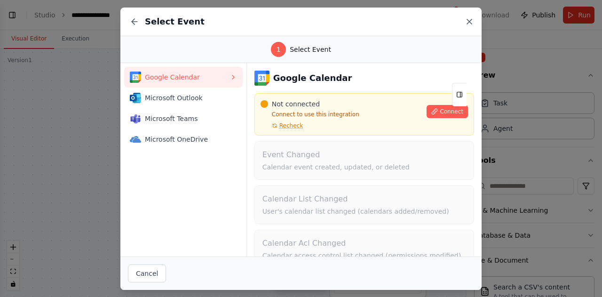
click at [469, 20] on icon at bounding box center [469, 21] width 9 height 9
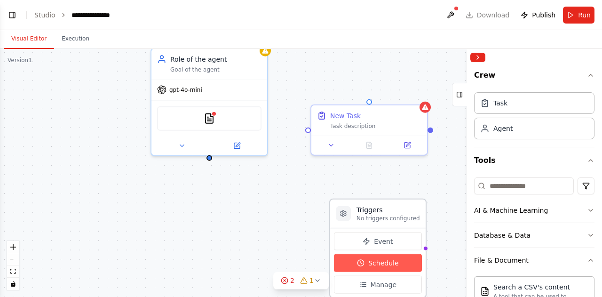
click at [395, 265] on span "Schedule" at bounding box center [383, 262] width 30 height 9
select select "******"
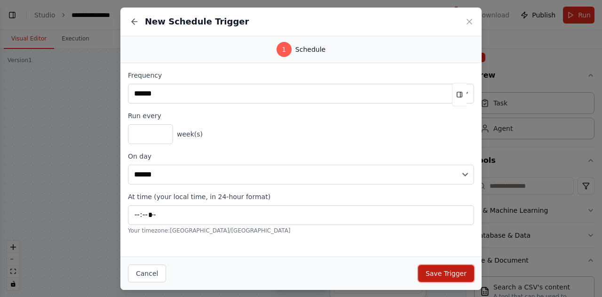
click at [457, 271] on button "Save Trigger" at bounding box center [446, 273] width 56 height 17
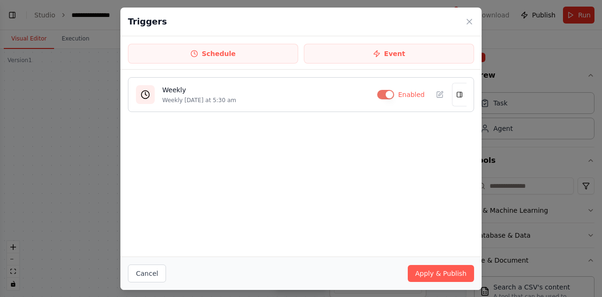
click at [273, 95] on div "Weekly Weekly on Monday at 5:30 am" at bounding box center [265, 94] width 207 height 19
click at [442, 277] on button "Apply & Publish" at bounding box center [441, 273] width 66 height 17
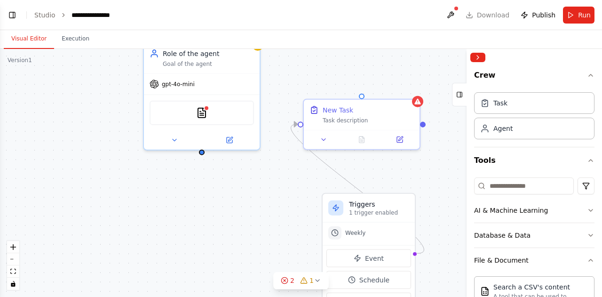
drag, startPoint x: 211, startPoint y: 164, endPoint x: 200, endPoint y: 157, distance: 13.2
click at [200, 157] on div "Triggers 1 trigger enabled Weekly Event Schedule Manage Role of the agent Goal …" at bounding box center [301, 173] width 602 height 248
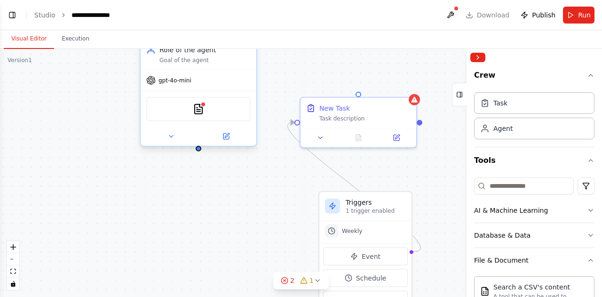
click at [198, 122] on div "PDFSearchTool" at bounding box center [199, 109] width 116 height 36
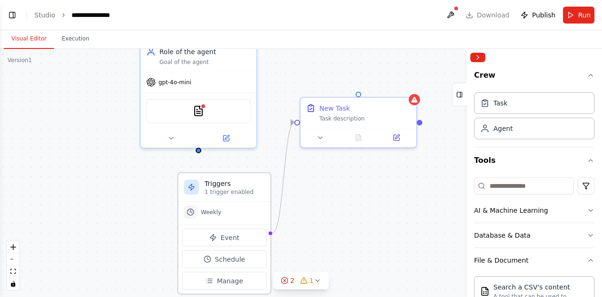
drag, startPoint x: 365, startPoint y: 244, endPoint x: 220, endPoint y: 225, distance: 146.5
click at [220, 225] on div "Event Schedule Manage" at bounding box center [224, 258] width 92 height 69
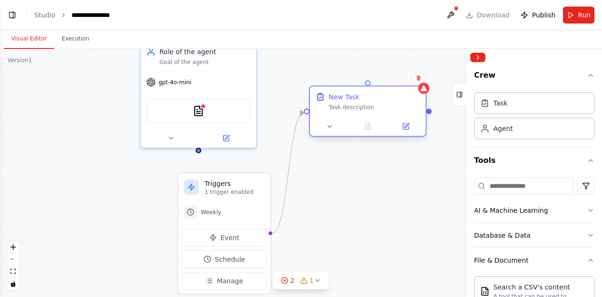
drag, startPoint x: 366, startPoint y: 120, endPoint x: 367, endPoint y: 113, distance: 7.1
click at [367, 113] on div "New Task Task description" at bounding box center [368, 102] width 116 height 30
click at [199, 156] on div "Triggers 1 trigger enabled Weekly Event Schedule Manage Role of the agent Goal …" at bounding box center [301, 173] width 602 height 248
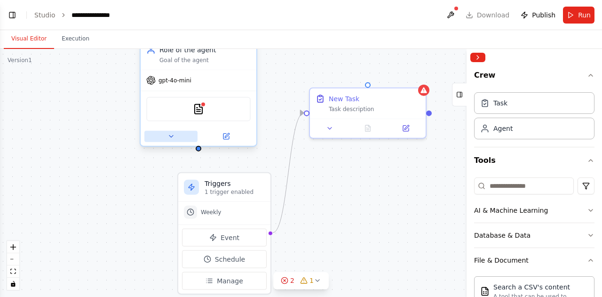
click at [170, 136] on icon at bounding box center [171, 136] width 4 height 2
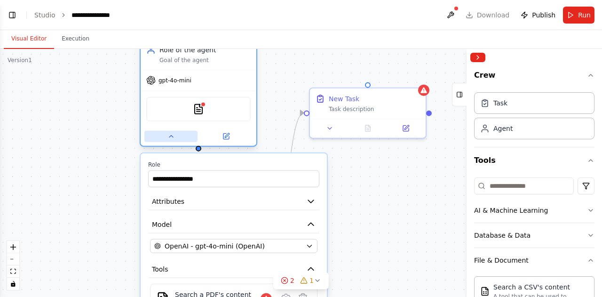
click at [174, 135] on icon at bounding box center [171, 137] width 8 height 8
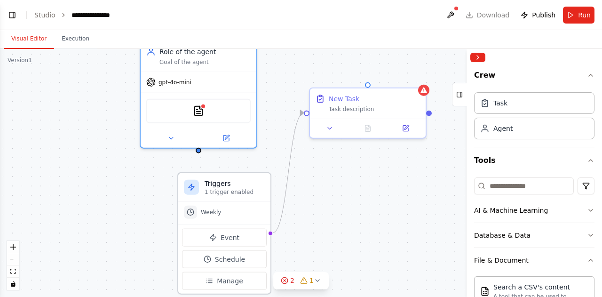
click at [253, 188] on p "1 trigger enabled" at bounding box center [235, 192] width 60 height 8
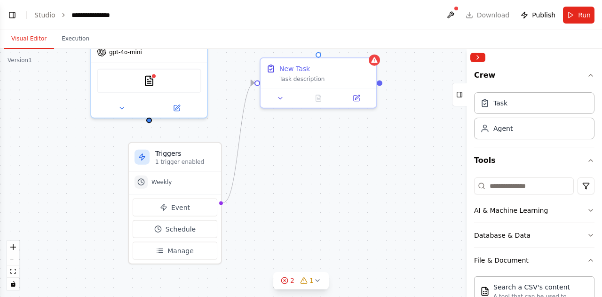
drag, startPoint x: 270, startPoint y: 154, endPoint x: 223, endPoint y: 131, distance: 51.7
click at [223, 131] on div "Triggers 1 trigger enabled Weekly Event Schedule Manage Role of the agent Goal …" at bounding box center [301, 173] width 602 height 248
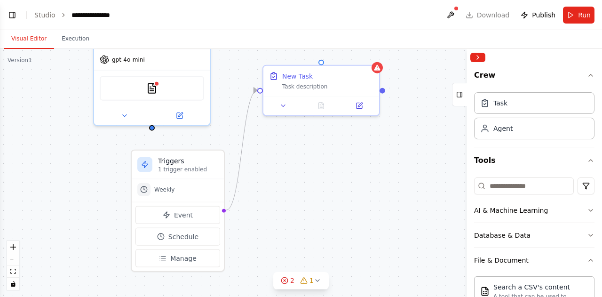
click at [223, 131] on div "Triggers 1 trigger enabled Weekly Event Schedule Manage Role of the agent Goal …" at bounding box center [301, 173] width 602 height 248
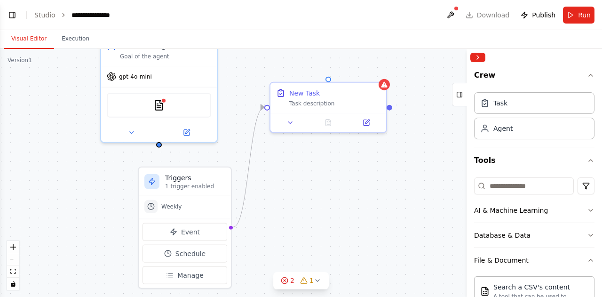
drag, startPoint x: 155, startPoint y: 133, endPoint x: 165, endPoint y: 150, distance: 19.0
click at [165, 150] on div "Triggers 1 trigger enabled Weekly Event Schedule Manage Role of the agent Goal …" at bounding box center [301, 173] width 602 height 248
click at [175, 101] on div "PDFSearchTool" at bounding box center [161, 103] width 104 height 24
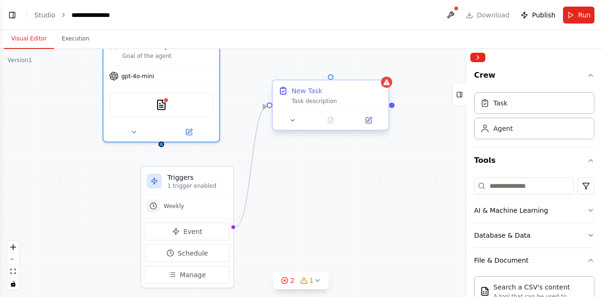
click at [343, 91] on div "New Task" at bounding box center [337, 90] width 91 height 9
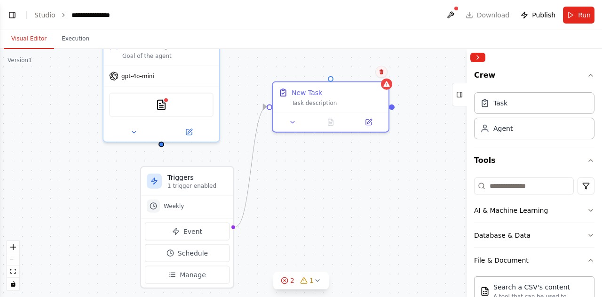
click at [384, 72] on button at bounding box center [381, 72] width 12 height 12
click at [361, 79] on div "Triggers 1 trigger enabled Weekly Event Schedule Manage Role of the agent Goal …" at bounding box center [301, 173] width 602 height 248
click at [219, 171] on div "Triggers 1 trigger enabled" at bounding box center [187, 181] width 92 height 29
click at [457, 11] on button at bounding box center [450, 15] width 15 height 17
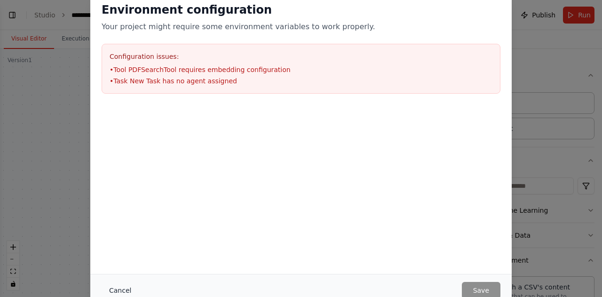
click at [126, 292] on button "Cancel" at bounding box center [120, 290] width 37 height 17
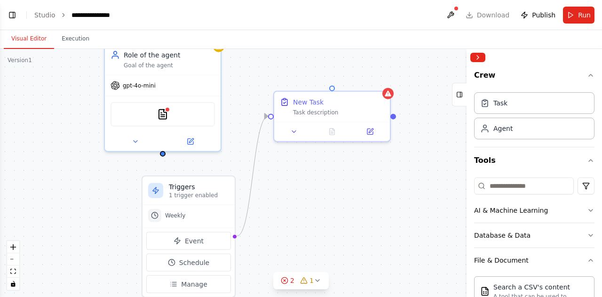
drag, startPoint x: 224, startPoint y: 91, endPoint x: 226, endPoint y: 100, distance: 9.5
click at [226, 100] on div "Triggers 1 trigger enabled Weekly Event Schedule Manage Role of the agent Goal …" at bounding box center [301, 173] width 602 height 248
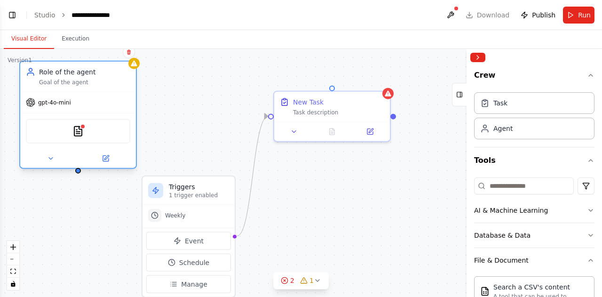
drag, startPoint x: 202, startPoint y: 82, endPoint x: 116, endPoint y: 104, distance: 89.4
click at [116, 104] on div "gpt-4o-mini" at bounding box center [78, 102] width 116 height 21
click at [135, 69] on div "Role of the agent Goal of the agent" at bounding box center [78, 77] width 116 height 30
click at [105, 163] on button at bounding box center [105, 158] width 53 height 11
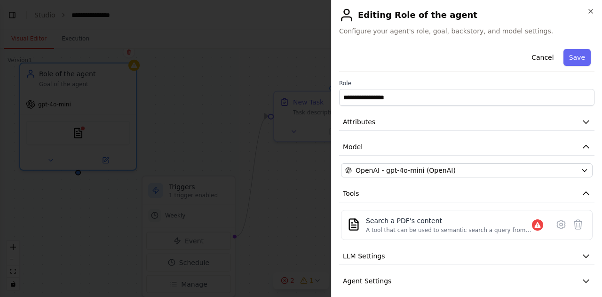
scroll to position [31, 0]
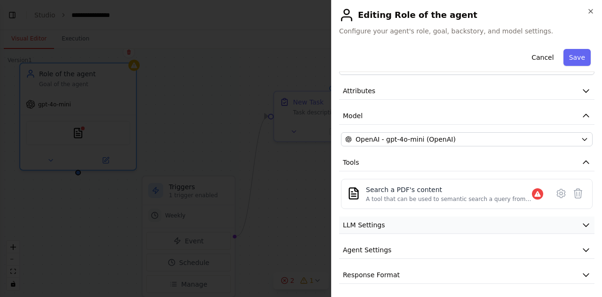
click at [379, 223] on span "LLM Settings" at bounding box center [364, 224] width 42 height 9
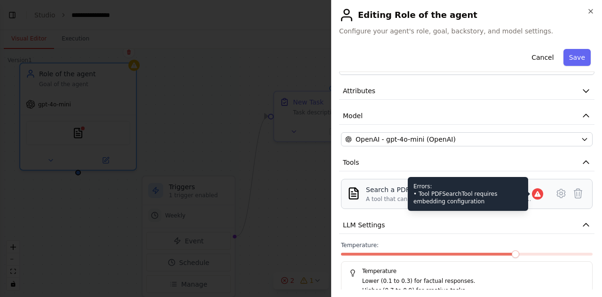
drag, startPoint x: 492, startPoint y: 196, endPoint x: 533, endPoint y: 192, distance: 40.7
click at [533, 192] on div "Search a PDF's content A tool that can be used to semantic search a query from …" at bounding box center [456, 194] width 181 height 18
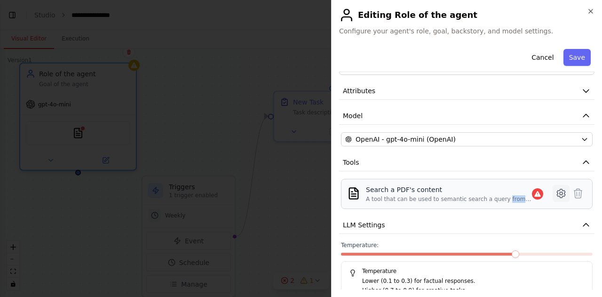
click at [557, 193] on icon at bounding box center [561, 193] width 8 height 8
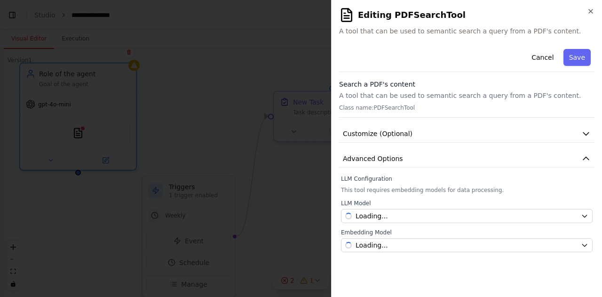
scroll to position [0, 0]
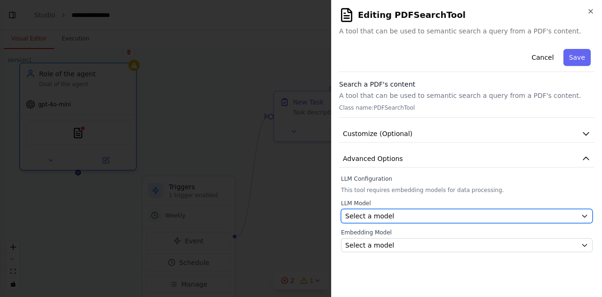
click at [394, 216] on div "Select a model" at bounding box center [461, 215] width 232 height 9
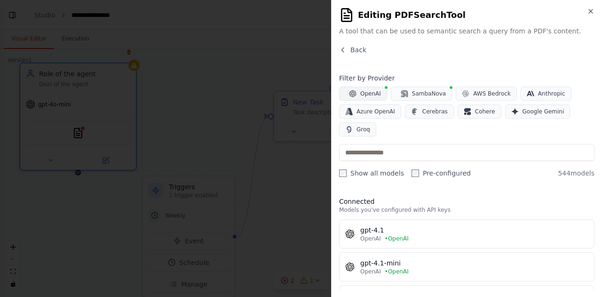
click at [359, 90] on button "OpenAI" at bounding box center [363, 94] width 48 height 14
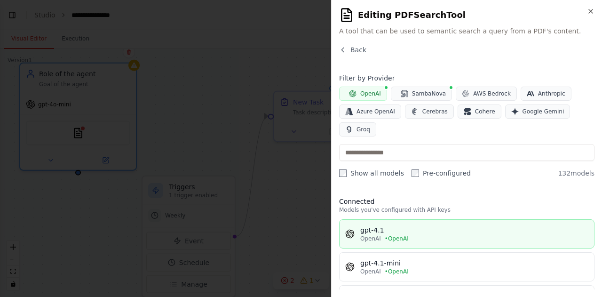
click at [387, 235] on span "• OpenAI" at bounding box center [397, 239] width 24 height 8
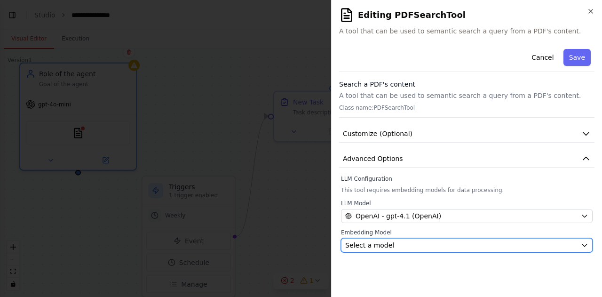
click at [404, 244] on div "Select a model" at bounding box center [461, 244] width 232 height 9
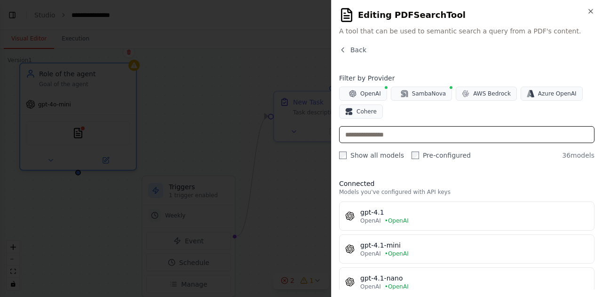
click at [395, 130] on input "text" at bounding box center [466, 134] width 255 height 17
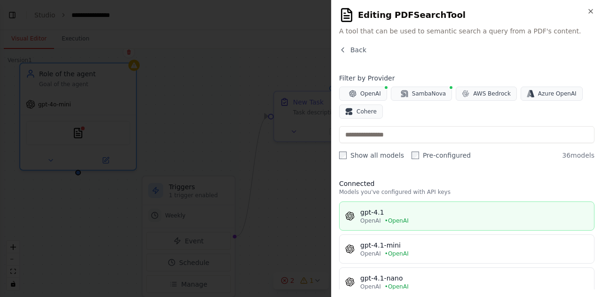
click at [390, 213] on div "gpt-4.1" at bounding box center [474, 211] width 228 height 9
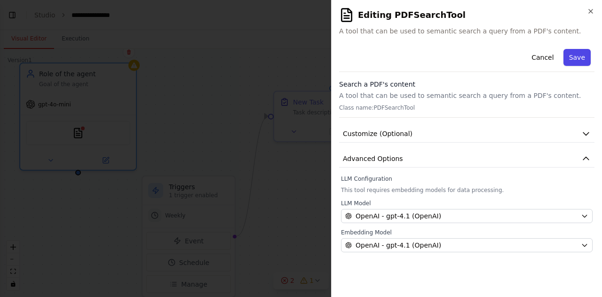
click at [577, 57] on button "Save" at bounding box center [576, 57] width 27 height 17
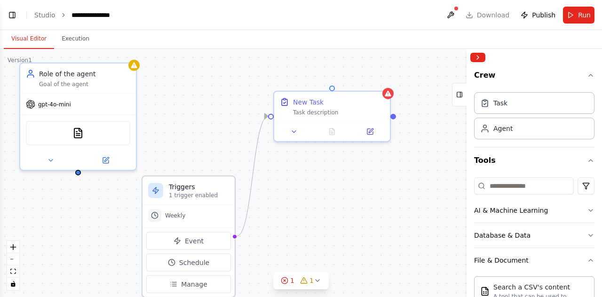
click at [205, 224] on div "Weekly" at bounding box center [188, 216] width 92 height 23
drag, startPoint x: 205, startPoint y: 224, endPoint x: 297, endPoint y: 241, distance: 92.8
click at [297, 241] on div "Triggers 1 trigger enabled Weekly Event Schedule Manage Role of the agent Goal …" at bounding box center [301, 173] width 602 height 248
click at [373, 99] on div "New Task" at bounding box center [338, 100] width 91 height 9
click at [385, 86] on button at bounding box center [383, 82] width 12 height 12
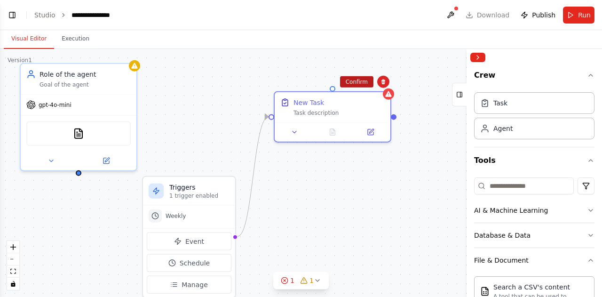
click at [358, 86] on button "Confirm" at bounding box center [356, 81] width 33 height 11
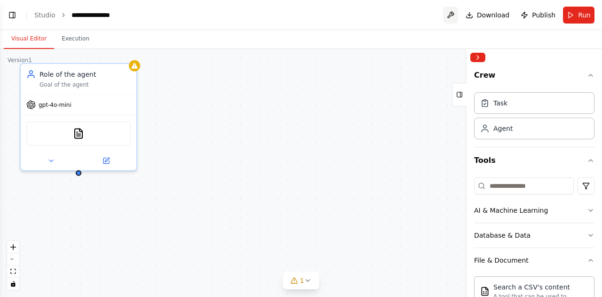
click at [453, 15] on button at bounding box center [450, 15] width 15 height 17
click at [543, 15] on span "Publish" at bounding box center [544, 14] width 24 height 9
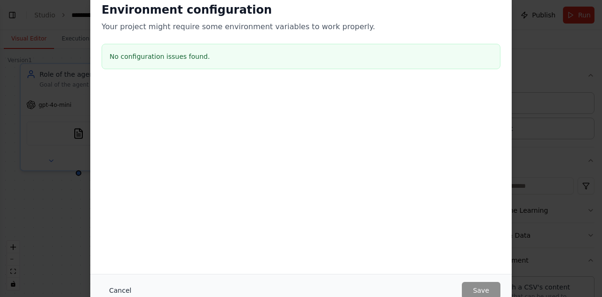
click at [119, 288] on button "Cancel" at bounding box center [120, 290] width 37 height 17
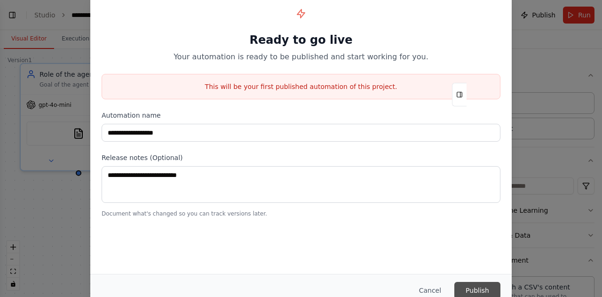
click at [483, 289] on button "Publish" at bounding box center [477, 290] width 46 height 17
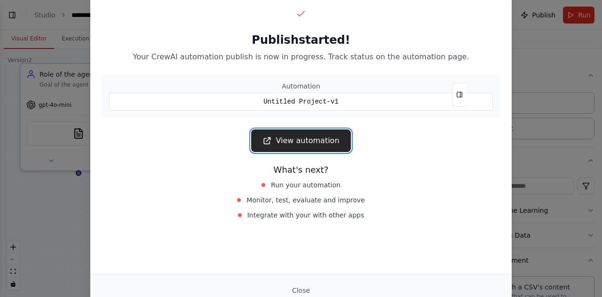
click at [303, 143] on link "View automation" at bounding box center [300, 140] width 99 height 23
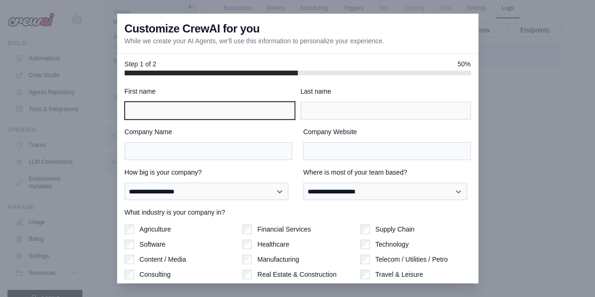
click at [199, 108] on input "First name" at bounding box center [210, 111] width 170 height 18
type input "****"
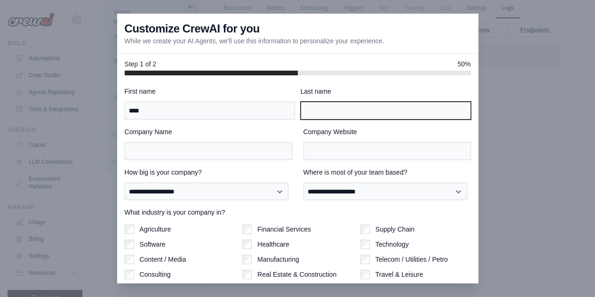
click at [326, 110] on input "Last name" at bounding box center [385, 111] width 170 height 18
type input "*"
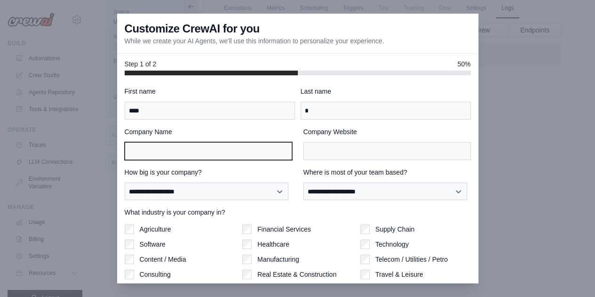
click at [246, 146] on input "Company Name" at bounding box center [208, 151] width 167 height 18
type input "****"
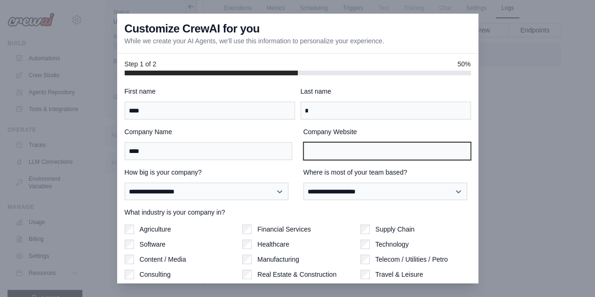
click at [379, 151] on input "Company Website" at bounding box center [386, 151] width 167 height 18
type input "********"
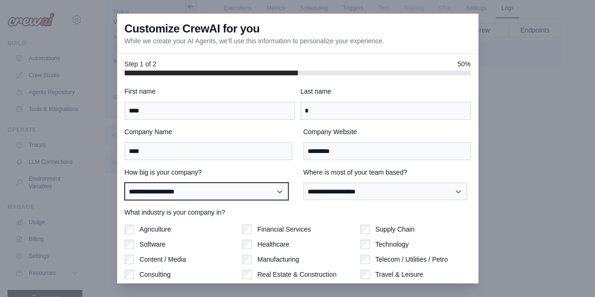
click at [184, 191] on select "**********" at bounding box center [207, 190] width 164 height 17
select select "**********"
click at [125, 182] on select "**********" at bounding box center [207, 190] width 164 height 17
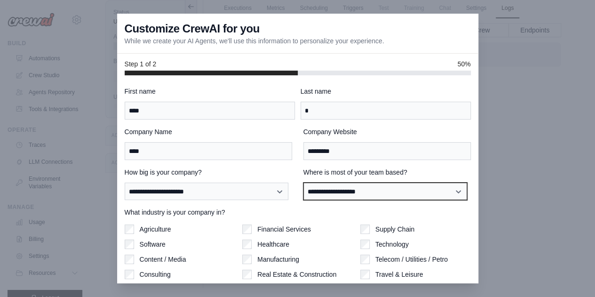
click at [368, 190] on select "**********" at bounding box center [385, 190] width 164 height 17
select select "**********"
click at [303, 182] on select "**********" at bounding box center [385, 190] width 164 height 17
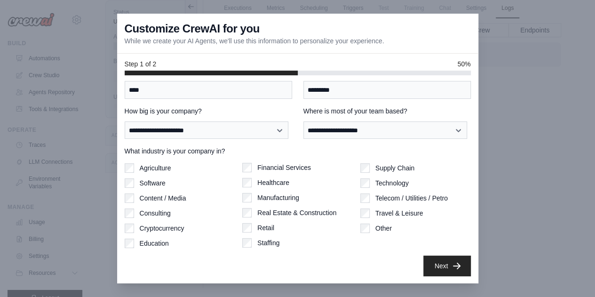
click at [260, 208] on label "Real Estate & Construction" at bounding box center [296, 212] width 79 height 9
click at [432, 262] on button "Next" at bounding box center [446, 265] width 47 height 21
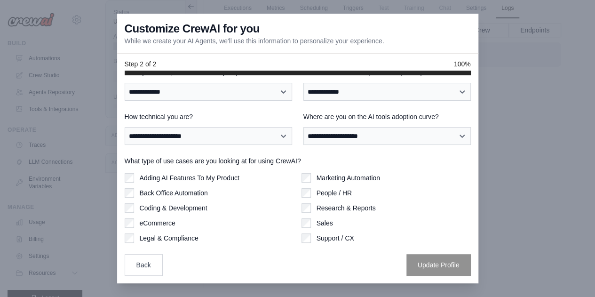
scroll to position [18, 0]
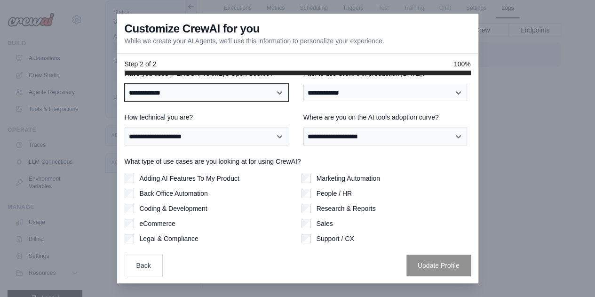
click at [184, 91] on select "**********" at bounding box center [207, 92] width 164 height 17
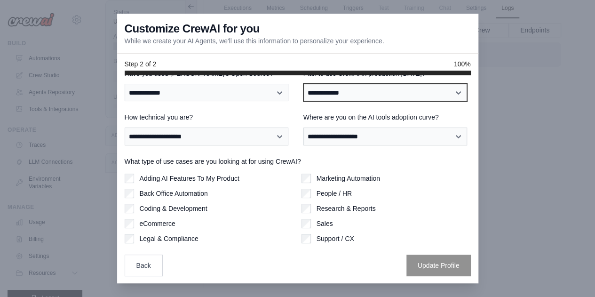
click at [327, 91] on select "**********" at bounding box center [385, 92] width 164 height 17
select select "****"
click at [303, 84] on select "**********" at bounding box center [385, 92] width 164 height 17
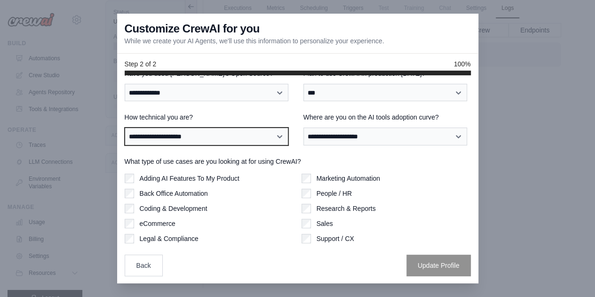
click at [198, 127] on select "**********" at bounding box center [207, 135] width 164 height 17
select select "**********"
click at [125, 127] on select "**********" at bounding box center [207, 135] width 164 height 17
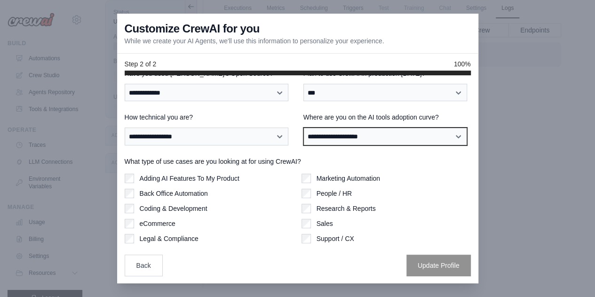
click at [359, 136] on select "**********" at bounding box center [385, 135] width 164 height 17
select select "**********"
click at [303, 127] on select "**********" at bounding box center [385, 135] width 164 height 17
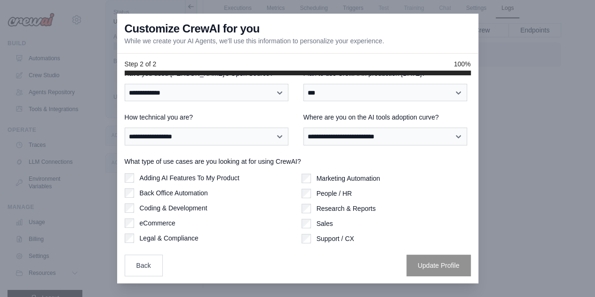
click at [142, 180] on label "Adding AI Features To My Product" at bounding box center [190, 177] width 100 height 9
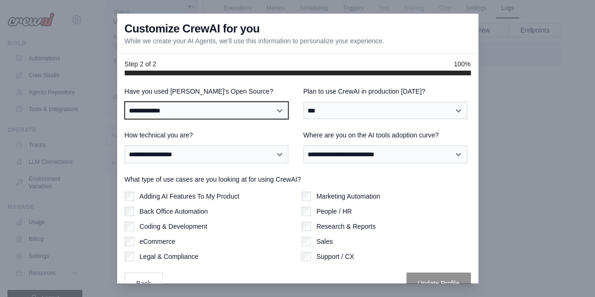
click at [279, 102] on select "**********" at bounding box center [207, 110] width 164 height 17
select select "**"
click at [125, 102] on select "**********" at bounding box center [207, 110] width 164 height 17
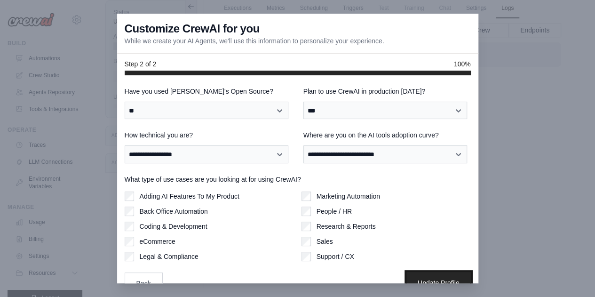
click at [435, 275] on button "Update Profile" at bounding box center [438, 283] width 64 height 22
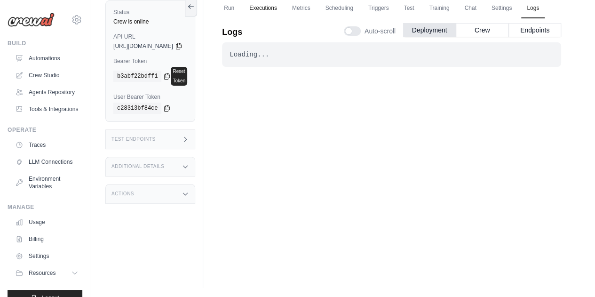
click at [283, 10] on link "Executions" at bounding box center [263, 9] width 39 height 20
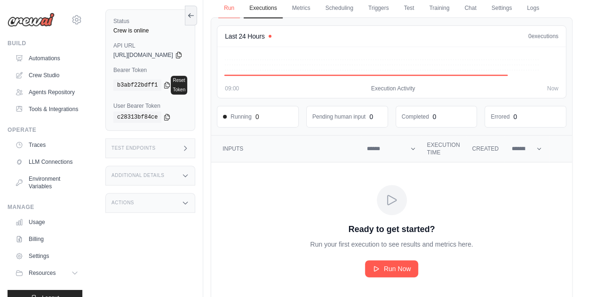
click at [240, 6] on link "Run" at bounding box center [229, 9] width 22 height 20
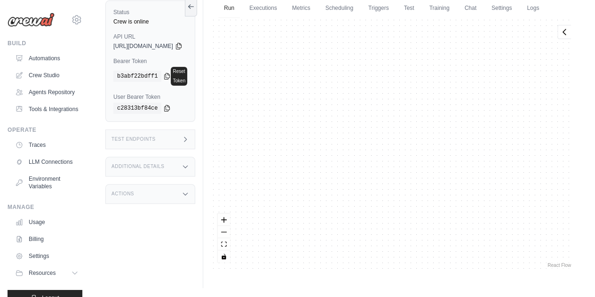
click at [157, 137] on div "Test Endpoints" at bounding box center [150, 139] width 90 height 20
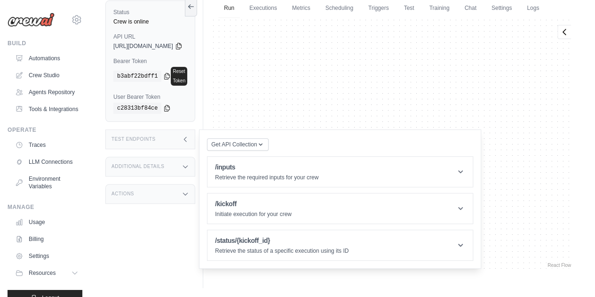
click at [155, 169] on div "Additional Details" at bounding box center [150, 167] width 90 height 20
click at [148, 261] on div "Actions" at bounding box center [150, 271] width 90 height 20
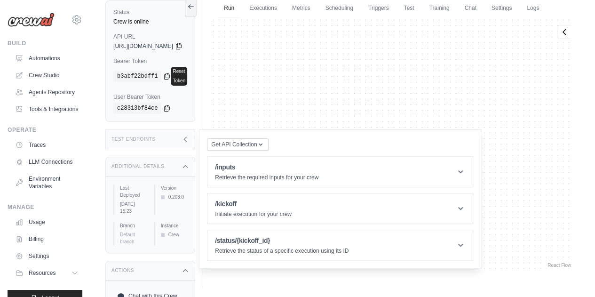
click at [292, 63] on div at bounding box center [392, 143] width 362 height 252
click at [278, 7] on link "Executions" at bounding box center [263, 9] width 39 height 20
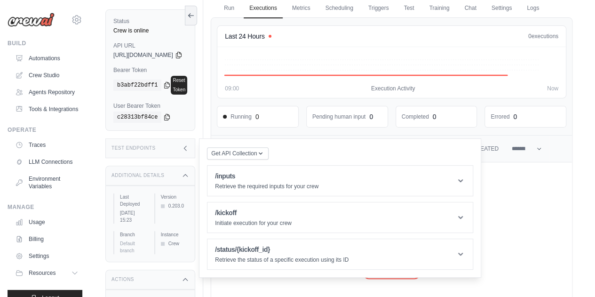
click at [392, 277] on link "Run Now" at bounding box center [392, 268] width 54 height 17
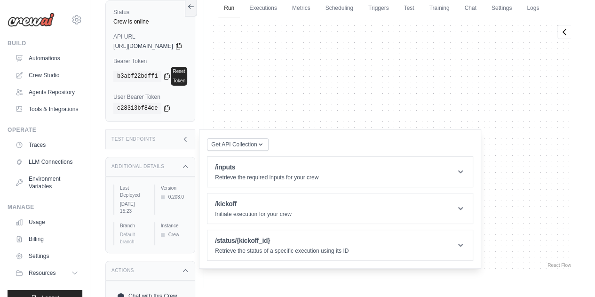
click at [185, 164] on div "Additional Details" at bounding box center [150, 167] width 90 height 20
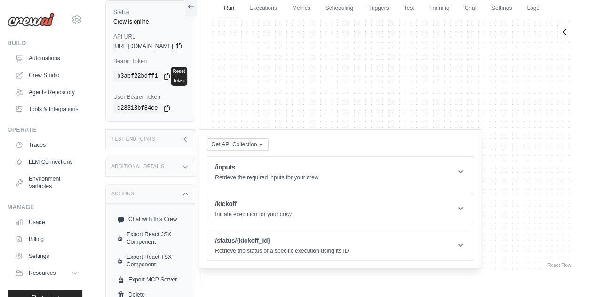
click at [195, 140] on div "Test Endpoints" at bounding box center [150, 139] width 90 height 20
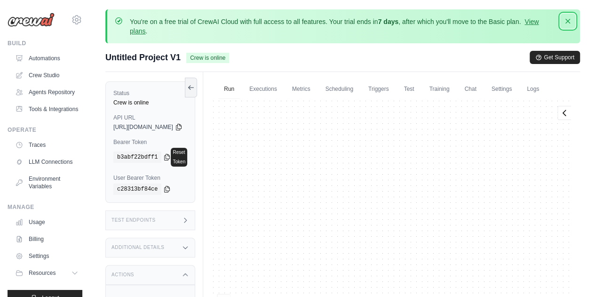
click at [567, 21] on icon "button" at bounding box center [567, 21] width 5 height 5
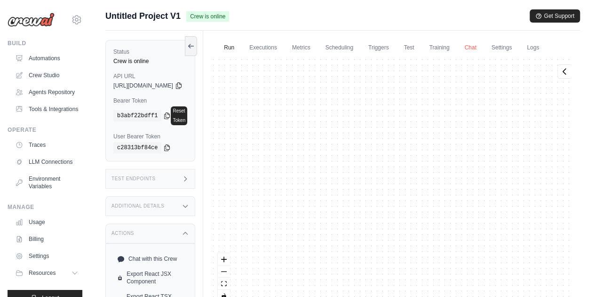
click at [482, 51] on link "Chat" at bounding box center [469, 48] width 23 height 20
click at [283, 47] on link "Executions" at bounding box center [263, 48] width 39 height 20
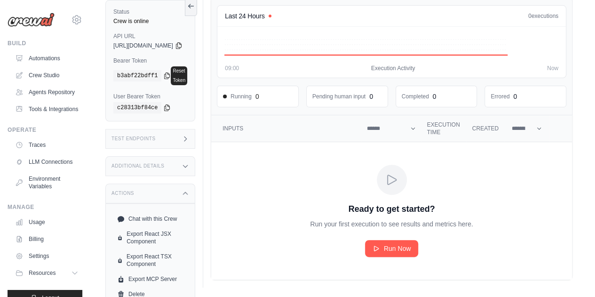
scroll to position [77, 0]
click at [411, 248] on span "Run Now" at bounding box center [397, 248] width 27 height 9
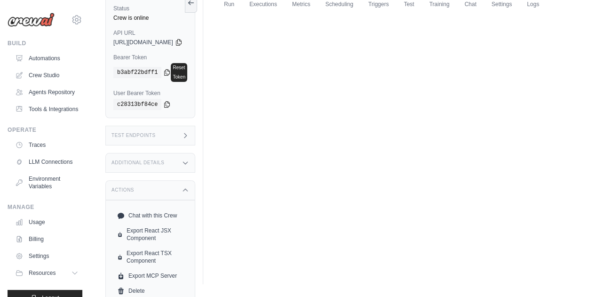
scroll to position [0, 0]
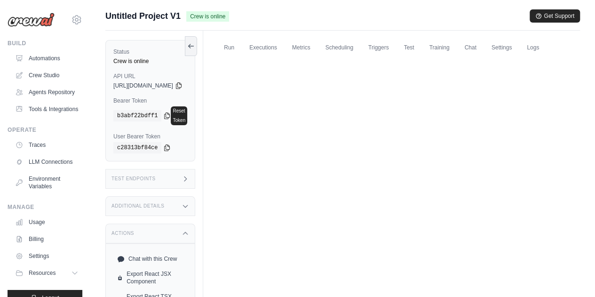
click at [130, 61] on div "Crew is online" at bounding box center [150, 61] width 74 height 8
click at [181, 86] on icon at bounding box center [178, 85] width 5 height 6
click at [240, 47] on link "Run" at bounding box center [229, 48] width 22 height 20
click at [174, 175] on div "Test Endpoints" at bounding box center [150, 179] width 90 height 20
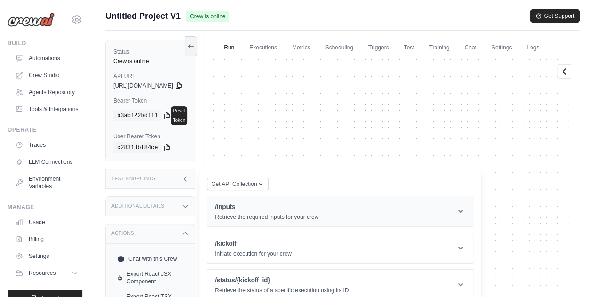
click at [318, 213] on p "Retrieve the required inputs for your crew" at bounding box center [266, 217] width 103 height 8
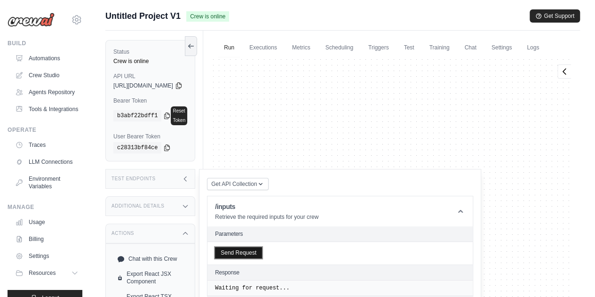
click at [262, 247] on button "Send Request" at bounding box center [238, 252] width 47 height 11
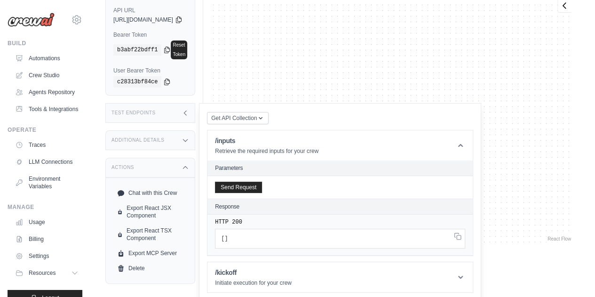
scroll to position [96, 0]
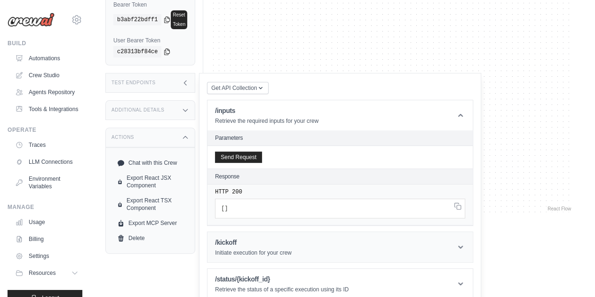
click at [276, 246] on div "/kickoff Initiate execution for your crew" at bounding box center [253, 246] width 77 height 19
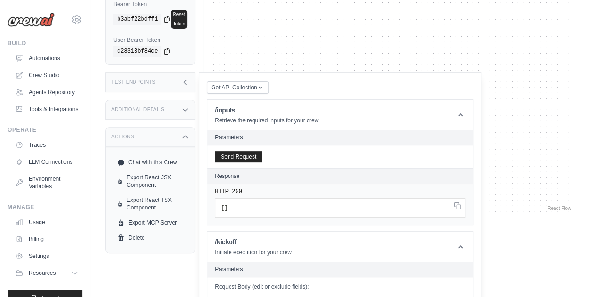
scroll to position [95, 0]
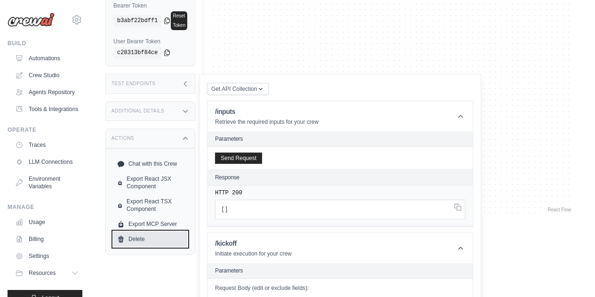
click at [153, 238] on link "Delete" at bounding box center [150, 238] width 74 height 15
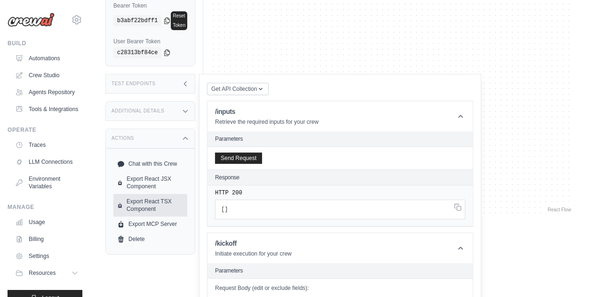
scroll to position [0, 0]
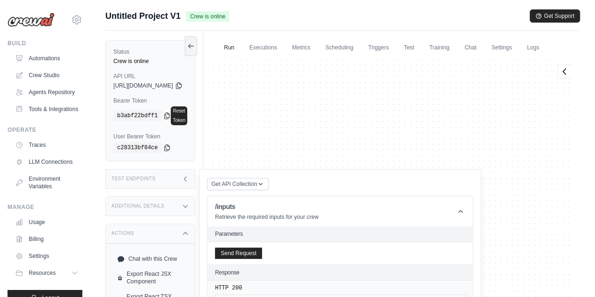
click at [152, 176] on h3 "Test Endpoints" at bounding box center [133, 179] width 44 height 6
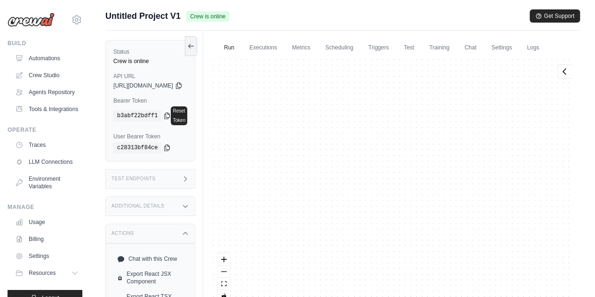
click at [154, 203] on div "Additional Details" at bounding box center [150, 206] width 90 height 20
click at [175, 196] on div "Additional Details" at bounding box center [150, 206] width 90 height 20
click at [174, 169] on div "Test Endpoints" at bounding box center [150, 179] width 90 height 20
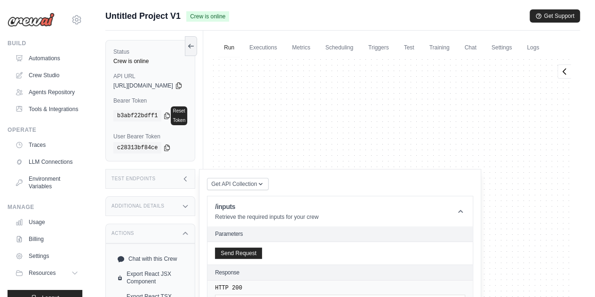
click at [272, 242] on div "Send Request" at bounding box center [339, 253] width 265 height 23
click at [262, 247] on button "Send Request" at bounding box center [238, 252] width 47 height 11
click at [53, 63] on link "Automations" at bounding box center [47, 58] width 71 height 15
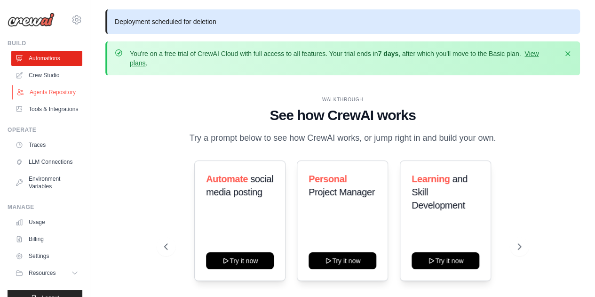
click at [36, 95] on link "Agents Repository" at bounding box center [47, 92] width 71 height 15
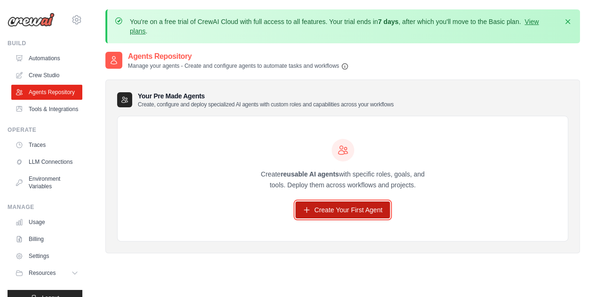
click at [341, 212] on link "Create Your First Agent" at bounding box center [342, 209] width 95 height 17
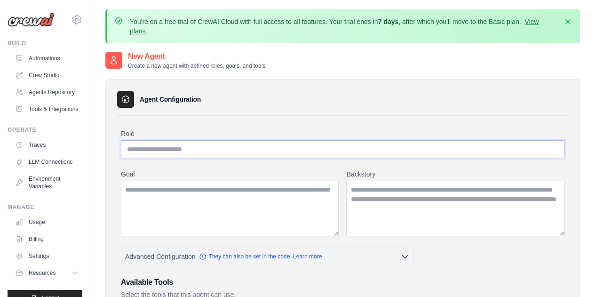
click at [208, 150] on input "Role" at bounding box center [342, 149] width 443 height 18
click at [224, 223] on textarea "Goal" at bounding box center [230, 208] width 218 height 55
click at [371, 207] on textarea "Backstory" at bounding box center [455, 208] width 218 height 55
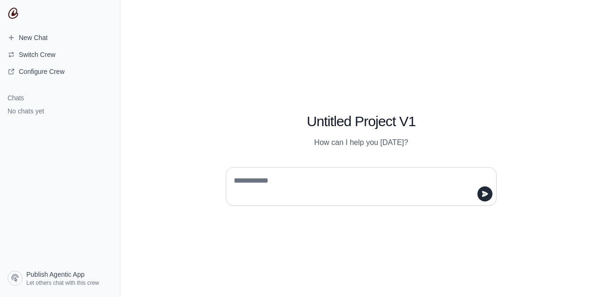
click at [318, 95] on div "Untitled Project V1 How can I help you [DATE]?" at bounding box center [361, 119] width 316 height 57
